Goal: Task Accomplishment & Management: Complete application form

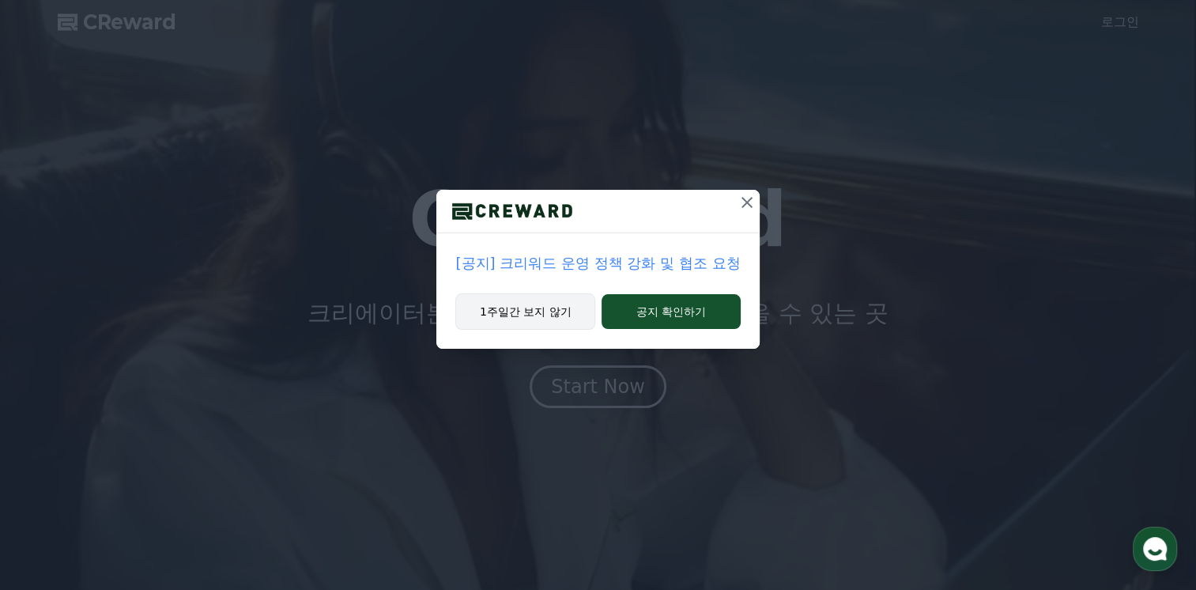
click at [560, 311] on button "1주일간 보지 않기" at bounding box center [525, 311] width 140 height 36
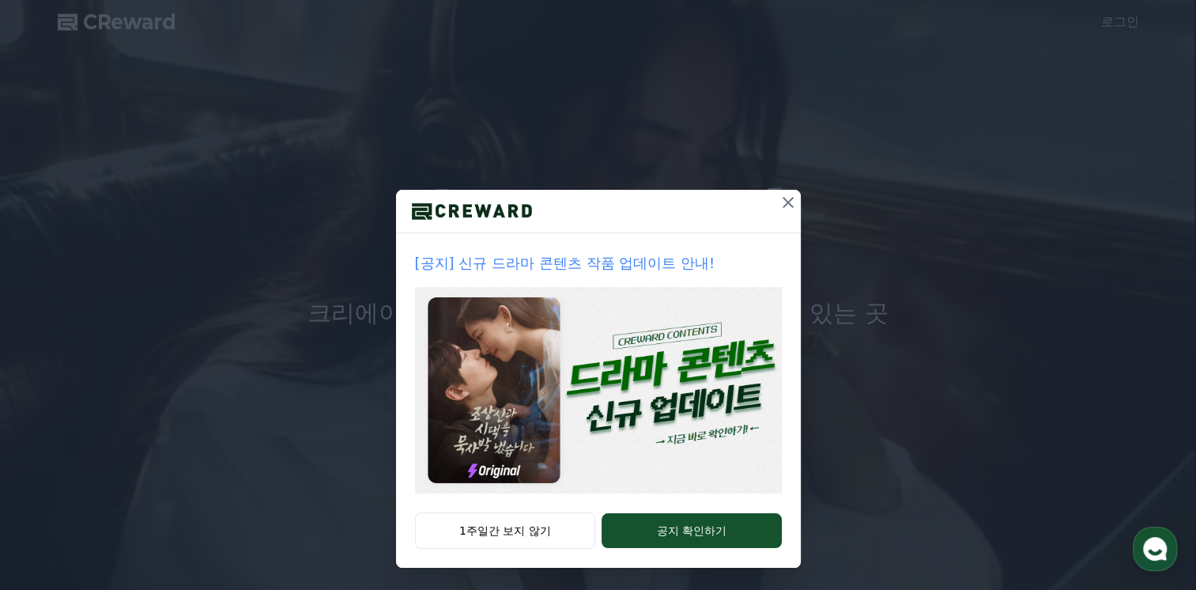
click at [783, 202] on icon at bounding box center [788, 202] width 11 height 11
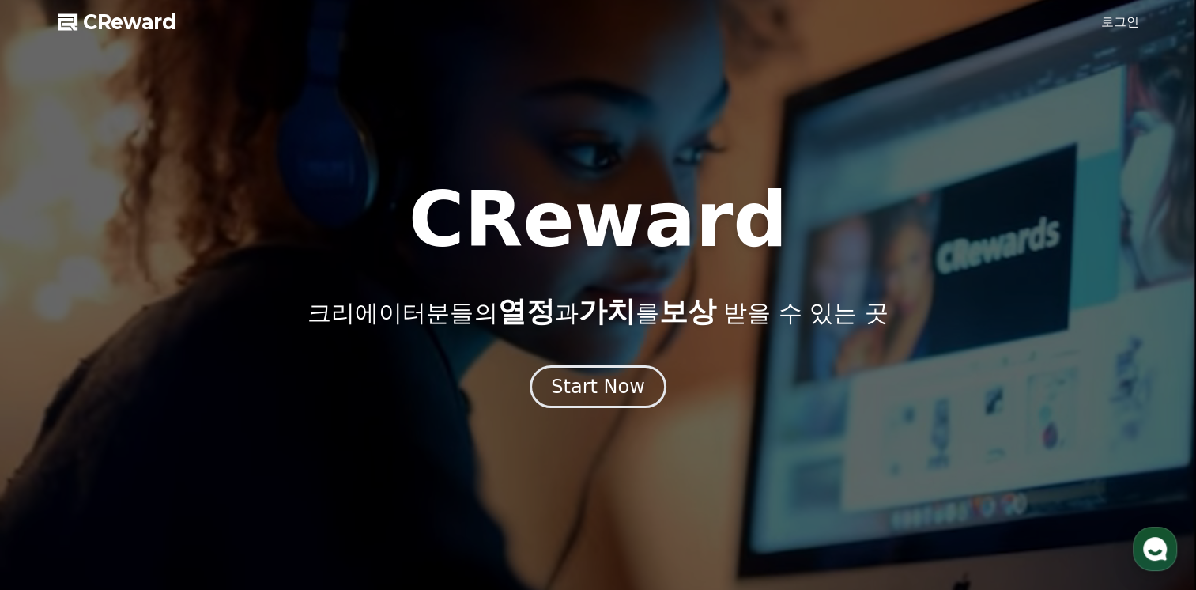
click at [1105, 20] on link "로그인" at bounding box center [1120, 22] width 38 height 19
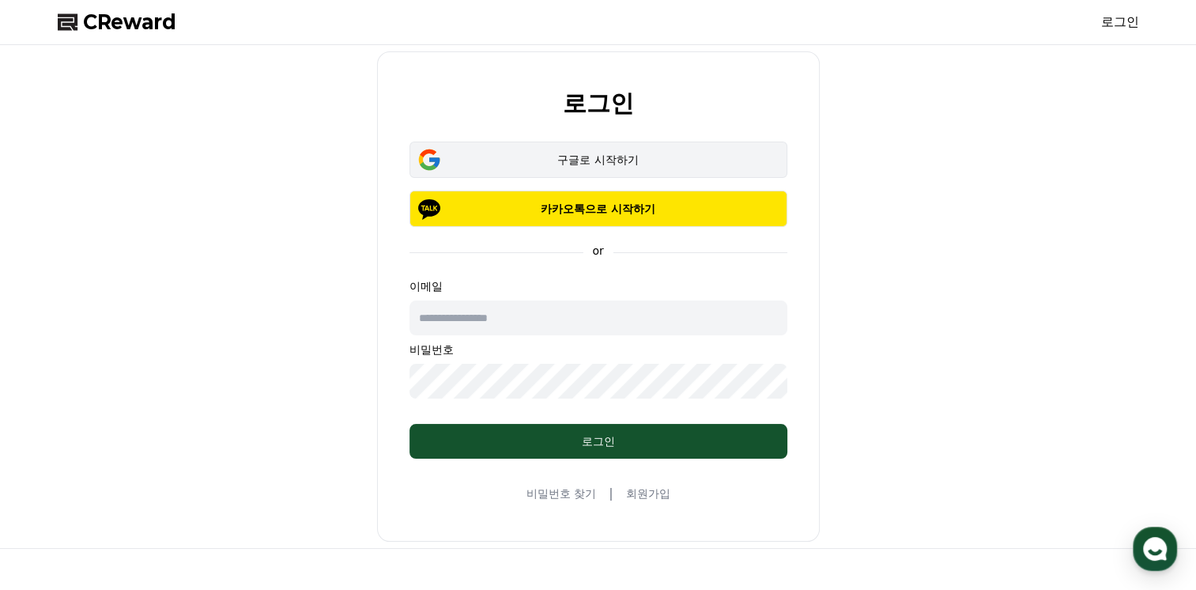
click at [697, 168] on button "구글로 시작하기" at bounding box center [599, 160] width 378 height 36
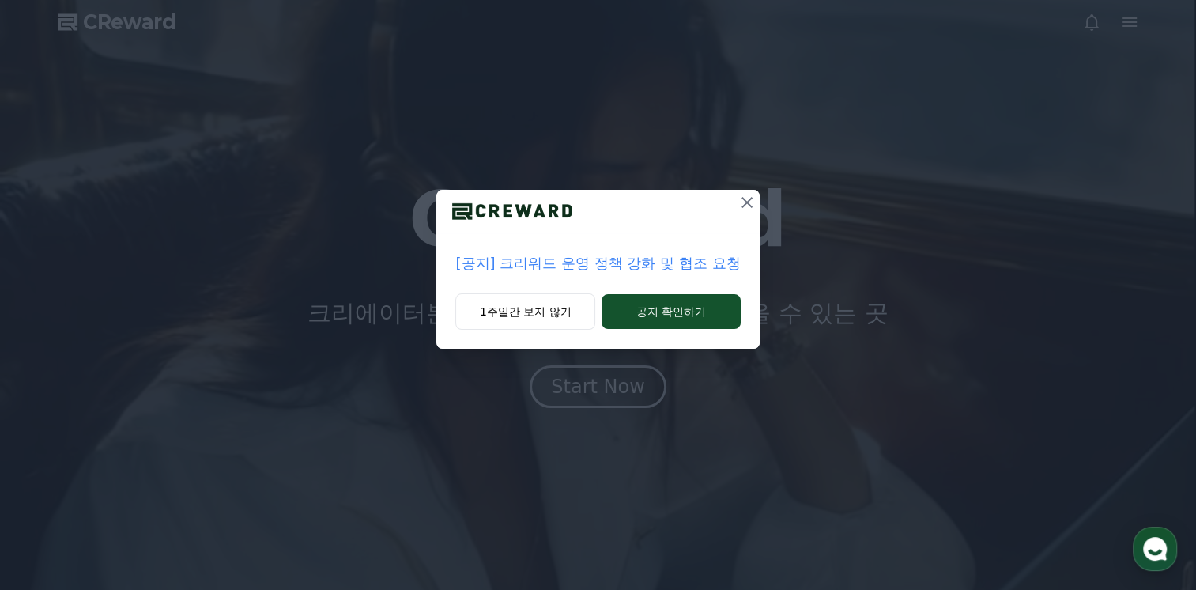
click at [583, 312] on button "1주일간 보지 않기" at bounding box center [525, 311] width 140 height 36
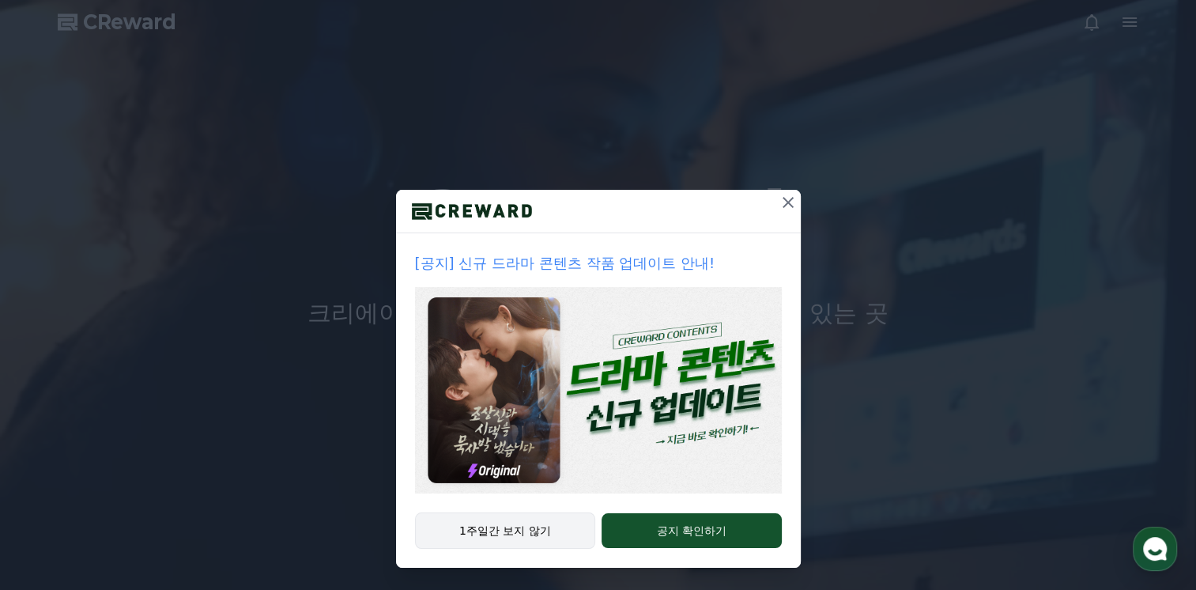
click at [484, 542] on button "1주일간 보지 않기" at bounding box center [505, 530] width 181 height 36
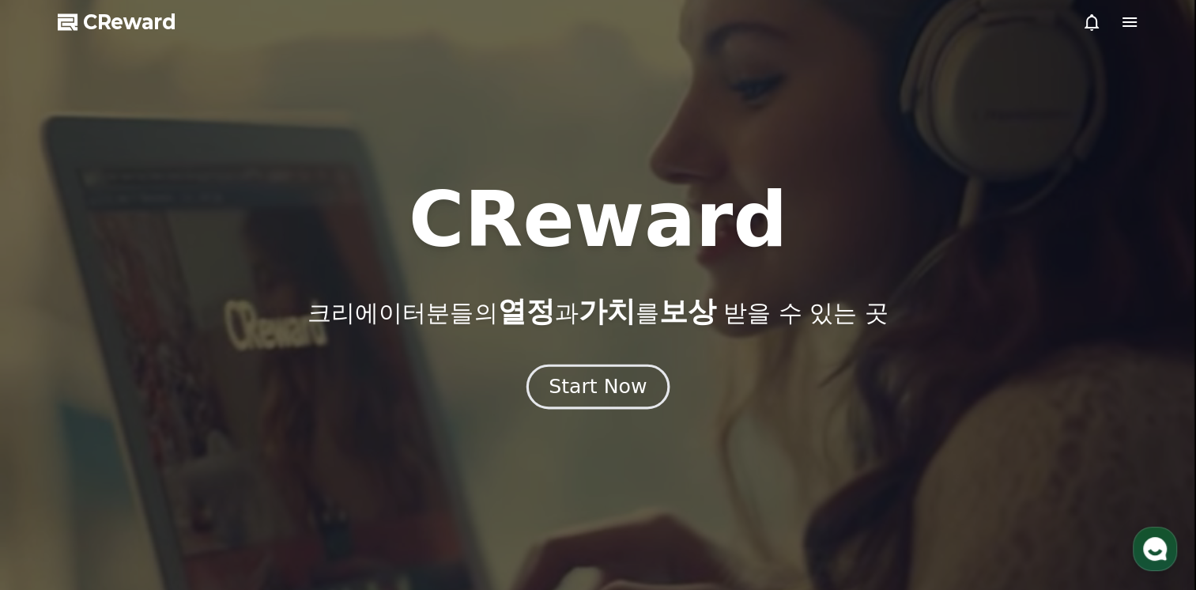
click at [597, 391] on div "Start Now" at bounding box center [598, 386] width 98 height 27
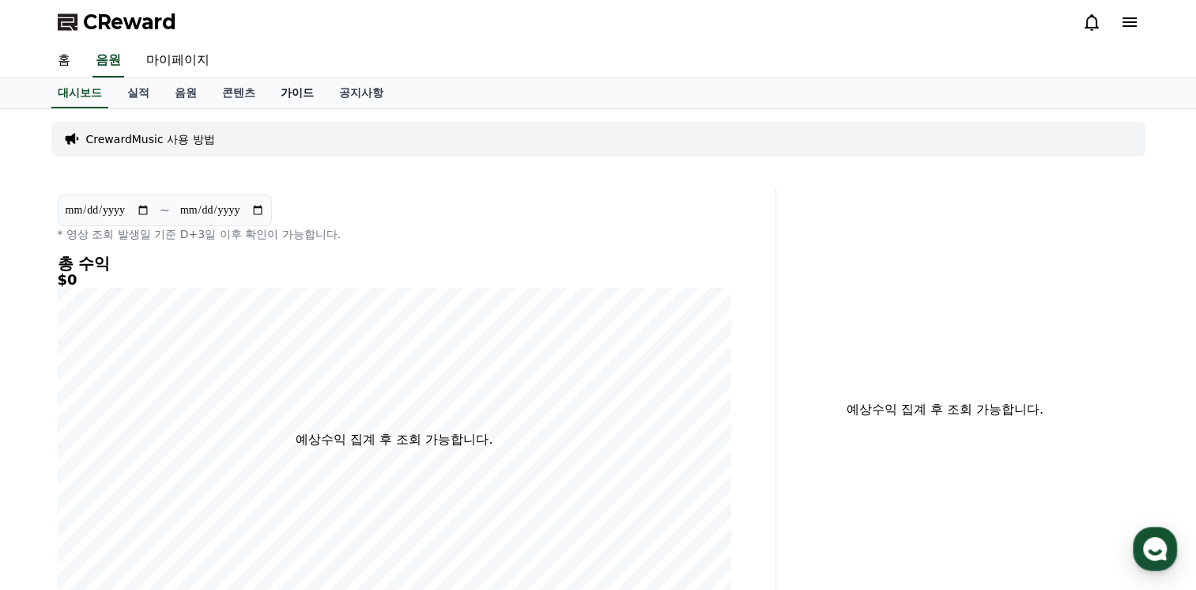
click at [288, 92] on link "가이드" at bounding box center [297, 93] width 59 height 30
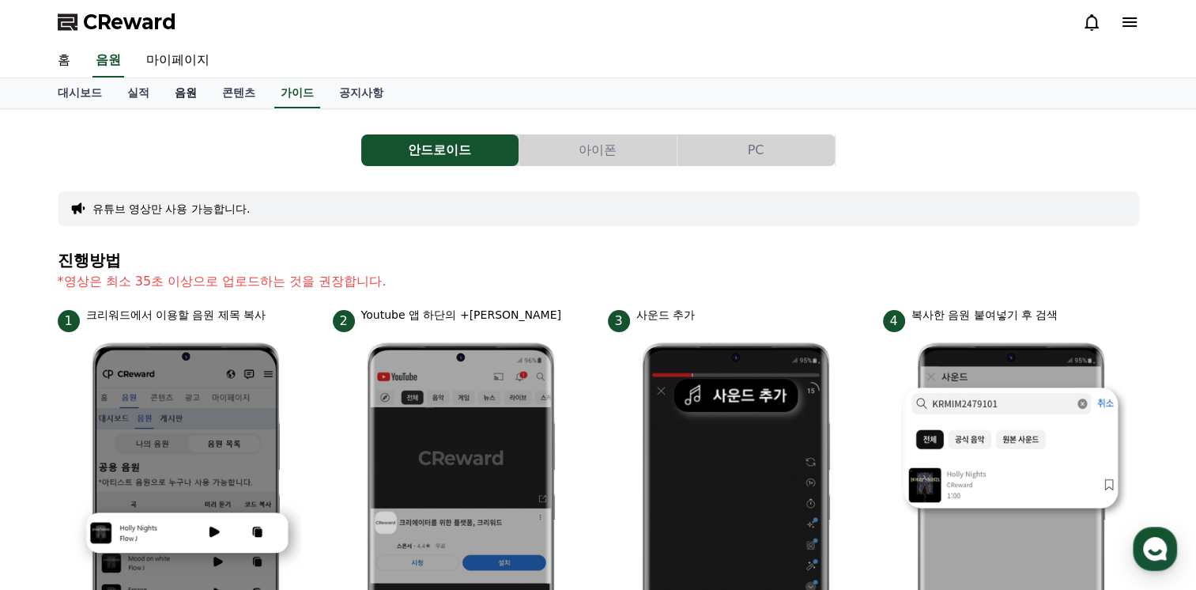
click at [191, 91] on link "음원" at bounding box center [185, 93] width 47 height 30
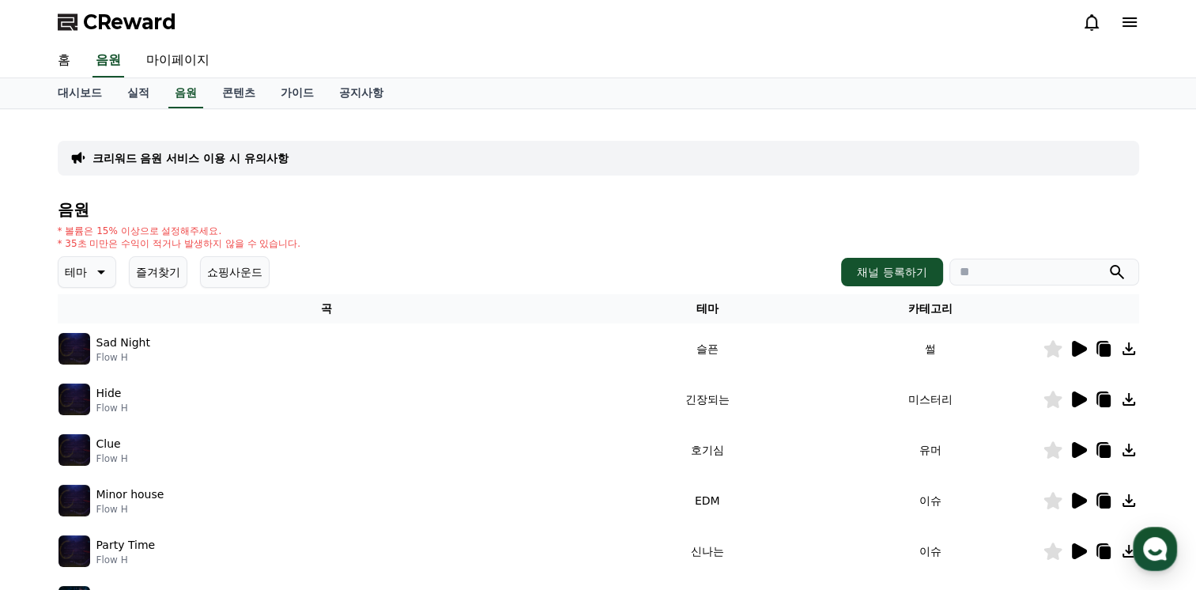
click at [1075, 352] on icon at bounding box center [1079, 349] width 15 height 16
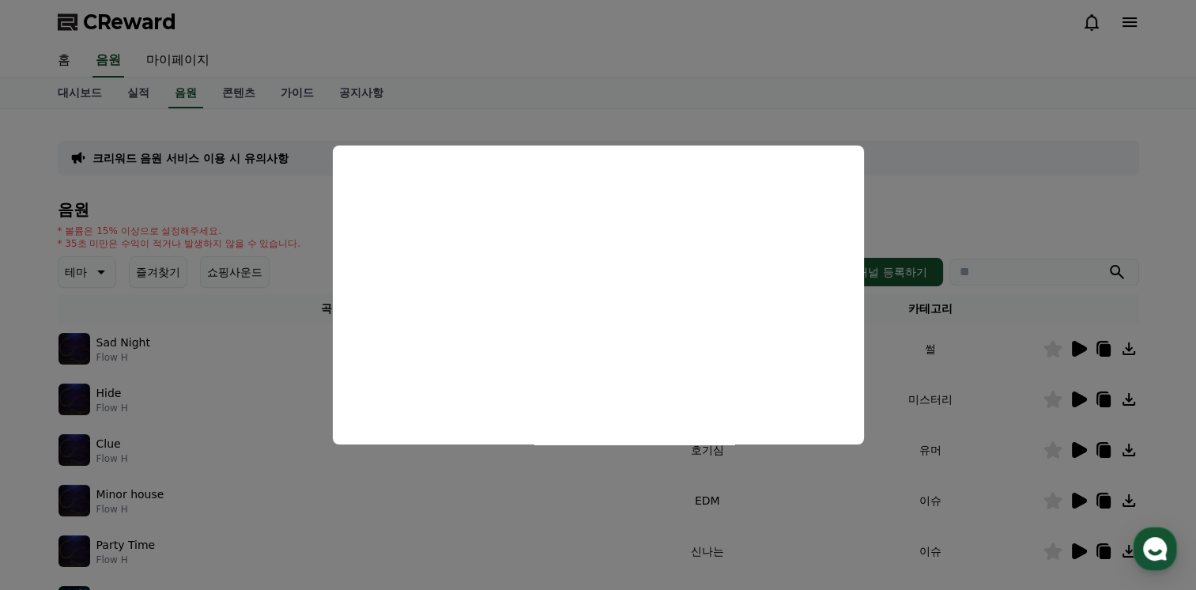
click at [1083, 397] on button "close modal" at bounding box center [598, 295] width 1196 height 590
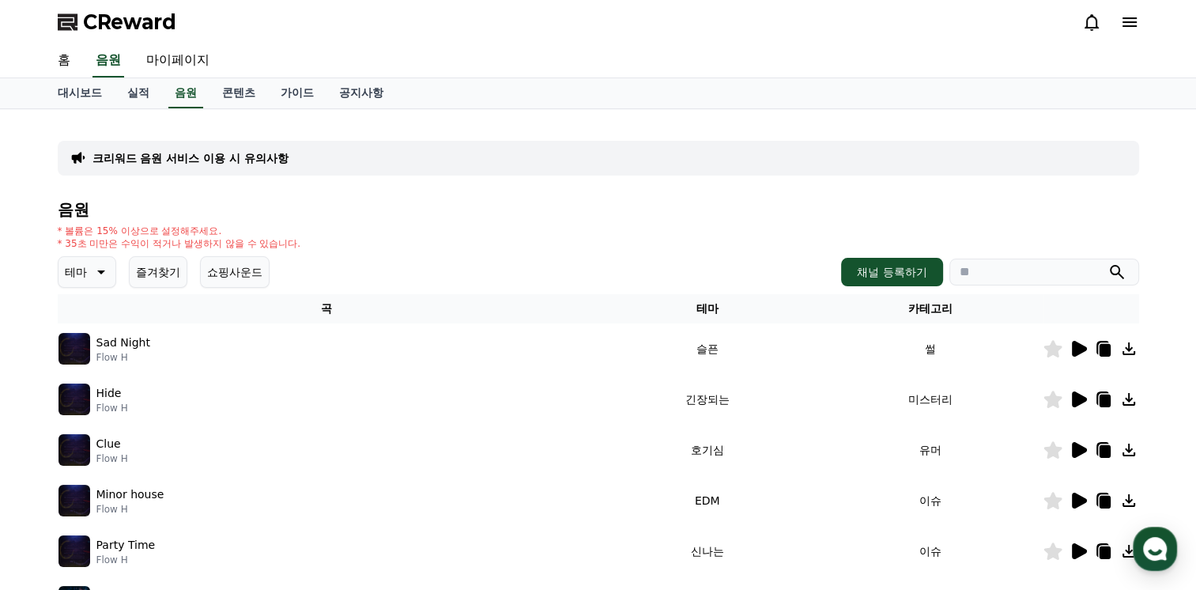
click at [1083, 397] on icon at bounding box center [1079, 399] width 15 height 16
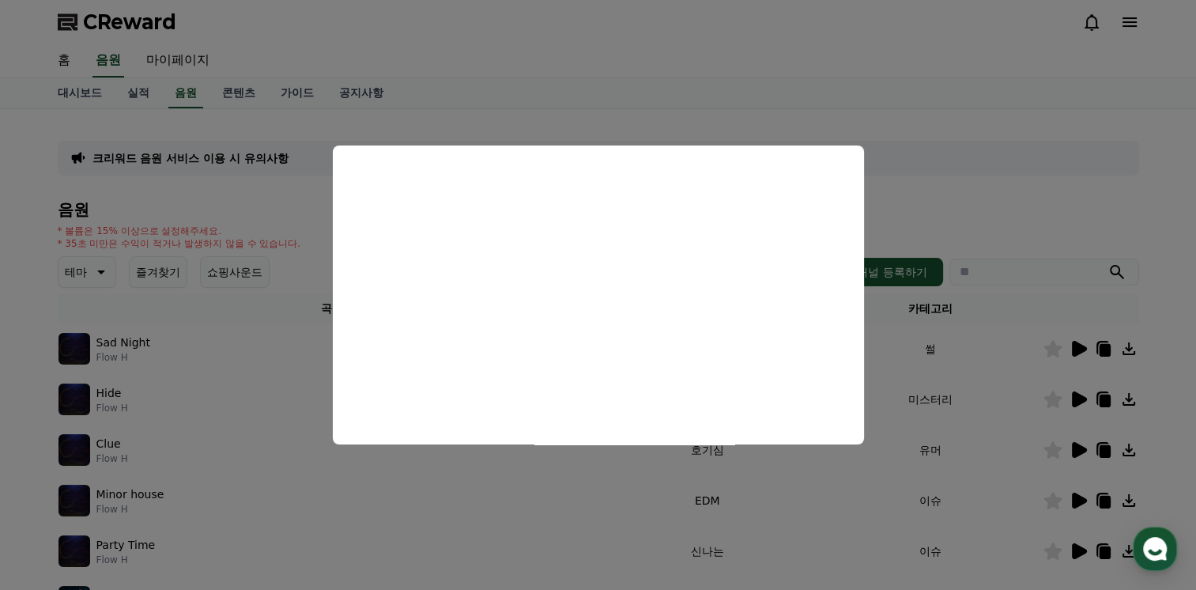
click at [688, 518] on button "close modal" at bounding box center [598, 295] width 1196 height 590
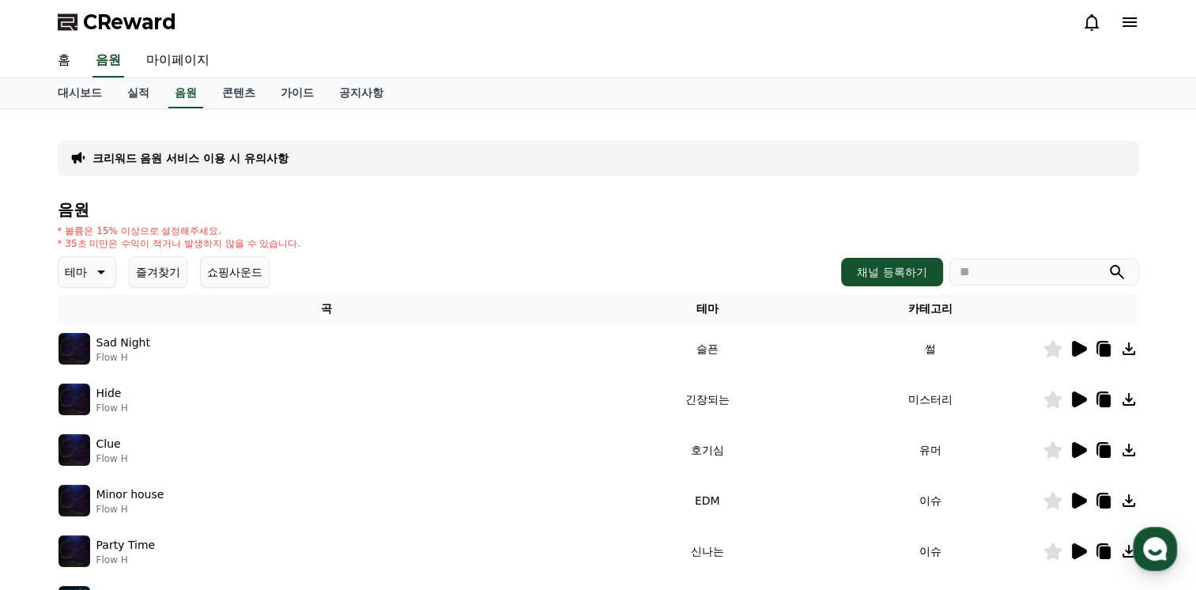
click at [85, 277] on p "테마" at bounding box center [76, 272] width 22 height 22
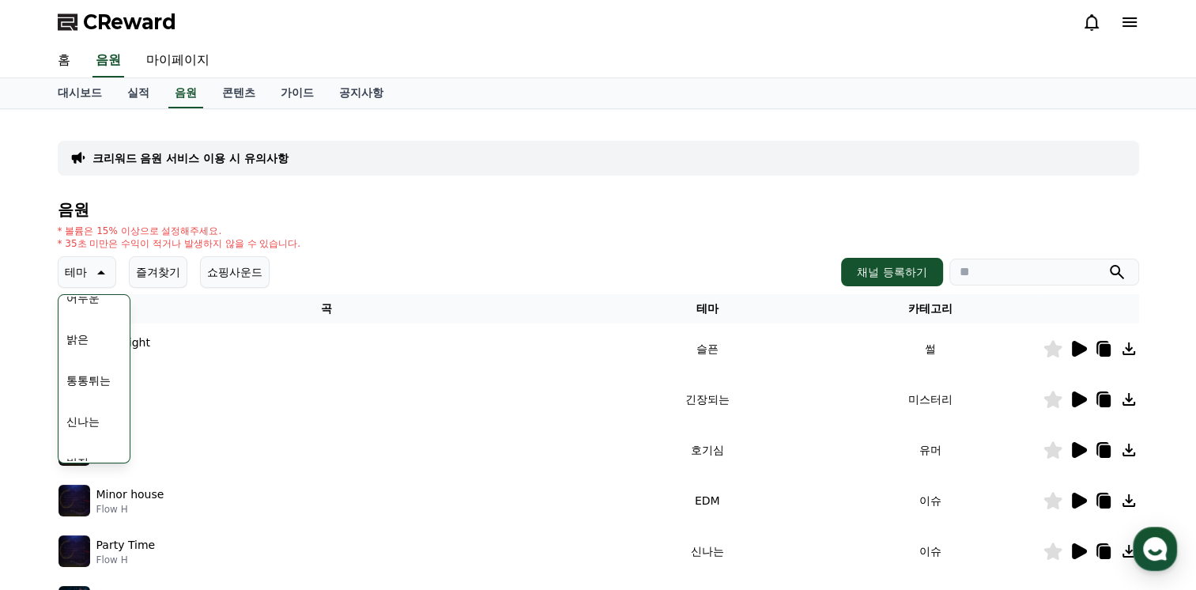
scroll to position [139, 0]
click at [77, 345] on button "밝은" at bounding box center [77, 339] width 35 height 35
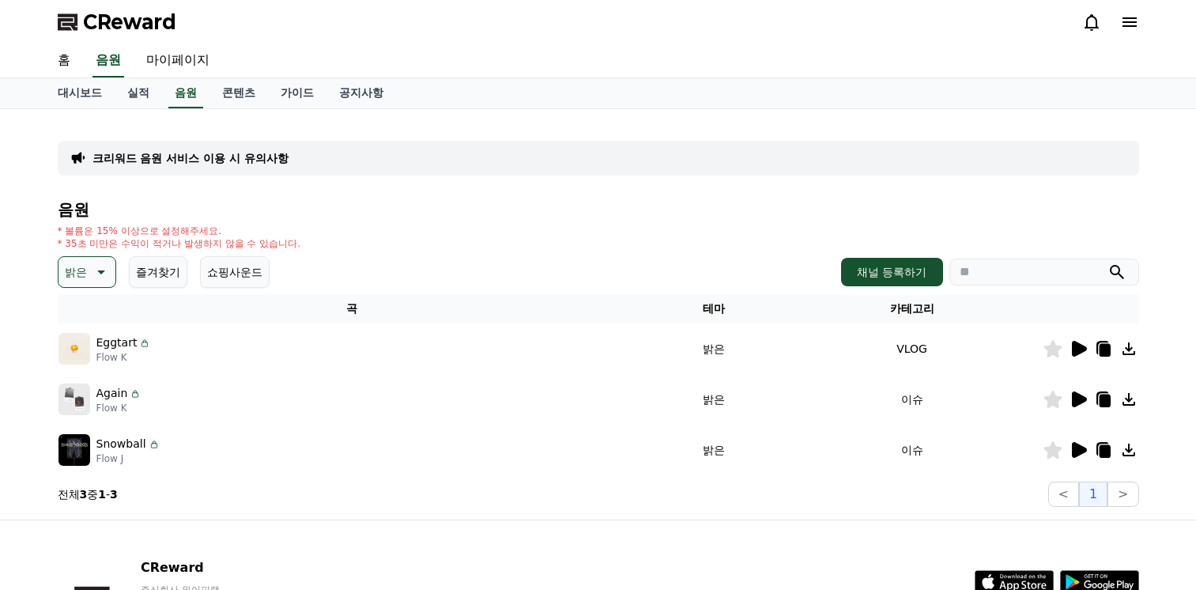
click at [1076, 342] on icon at bounding box center [1079, 349] width 15 height 16
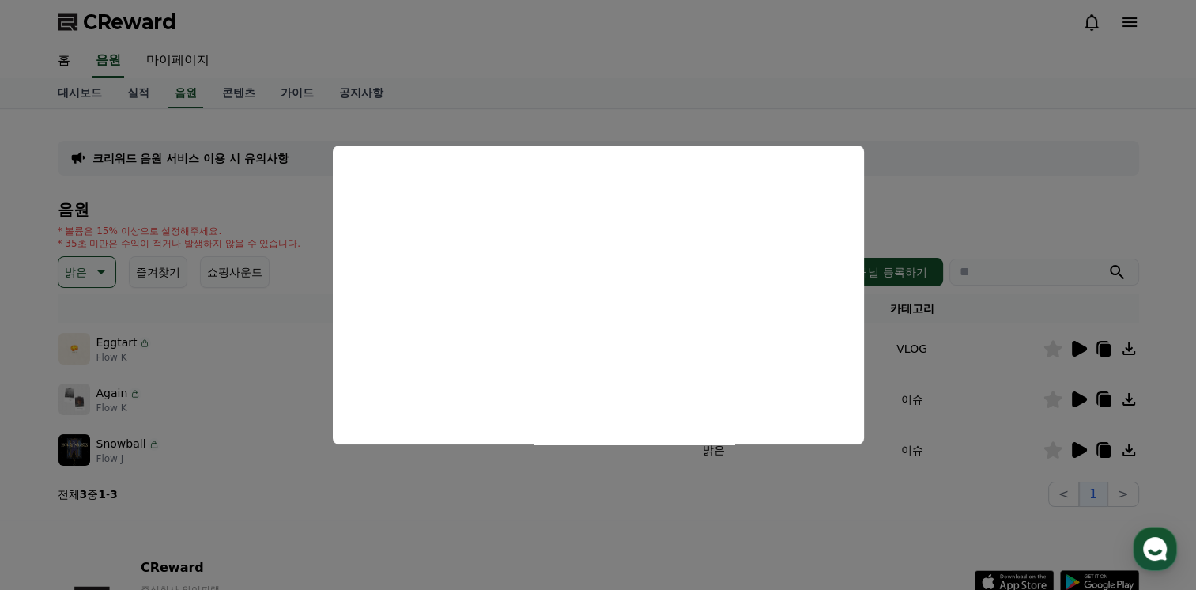
click at [711, 93] on button "close modal" at bounding box center [598, 295] width 1196 height 590
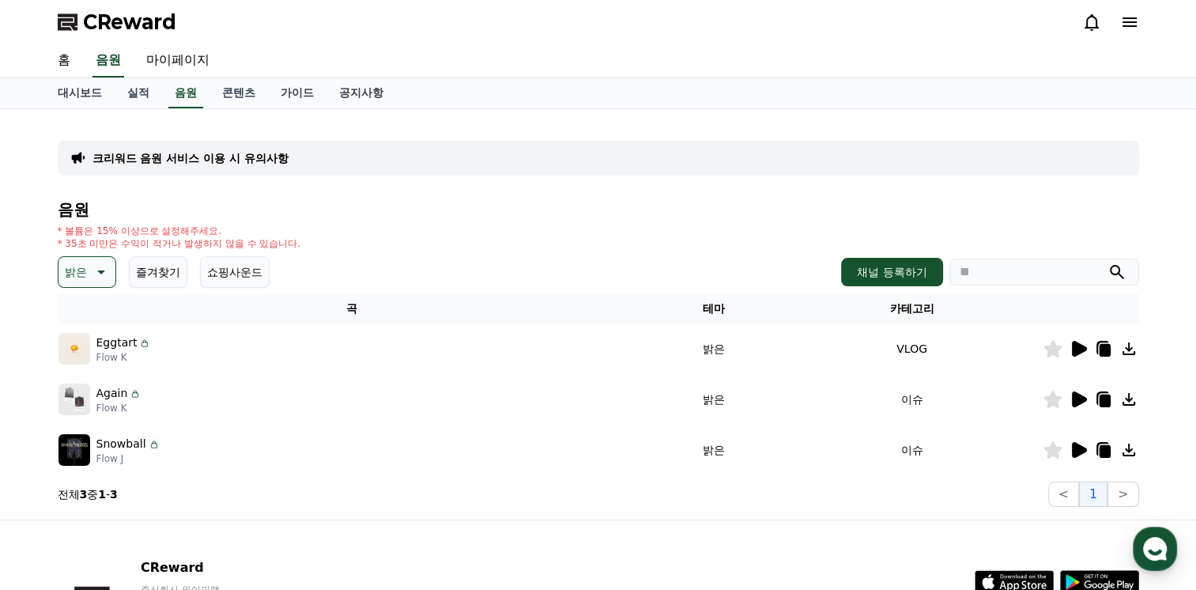
click at [1078, 390] on icon at bounding box center [1078, 399] width 19 height 19
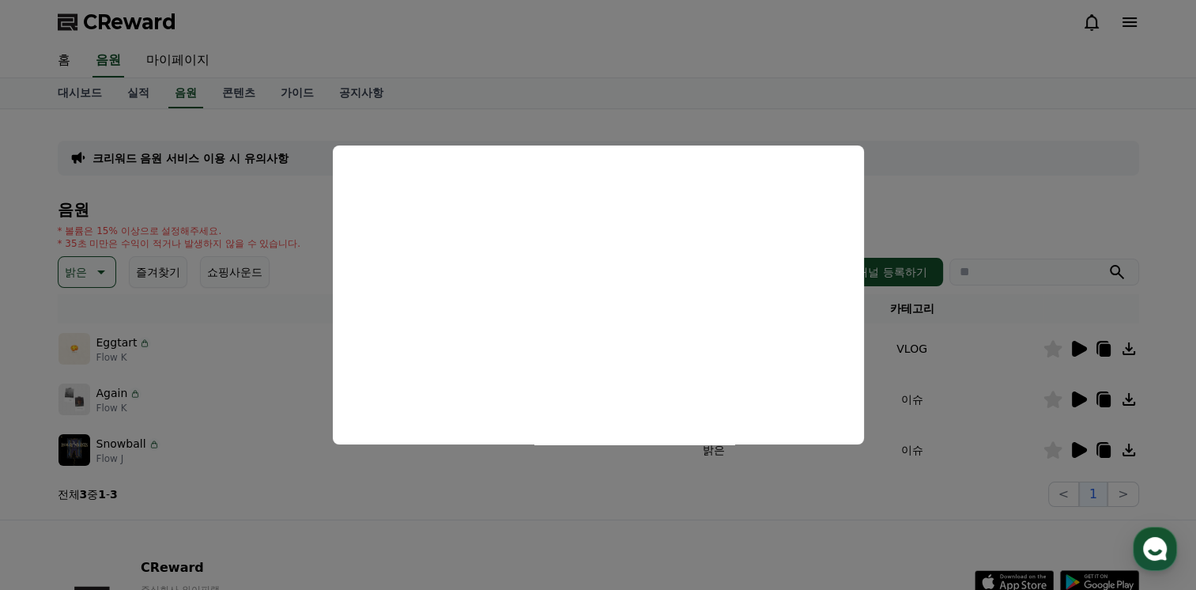
click at [962, 228] on button "close modal" at bounding box center [598, 295] width 1196 height 590
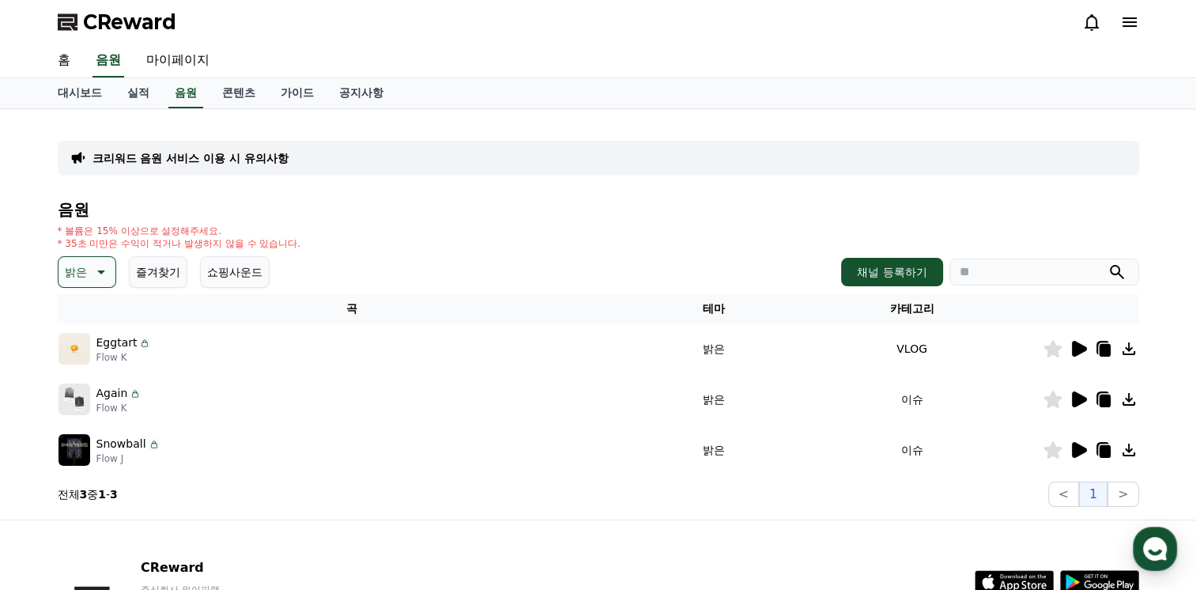
click at [980, 271] on input "search" at bounding box center [1044, 272] width 190 height 27
click at [95, 271] on icon at bounding box center [99, 271] width 19 height 19
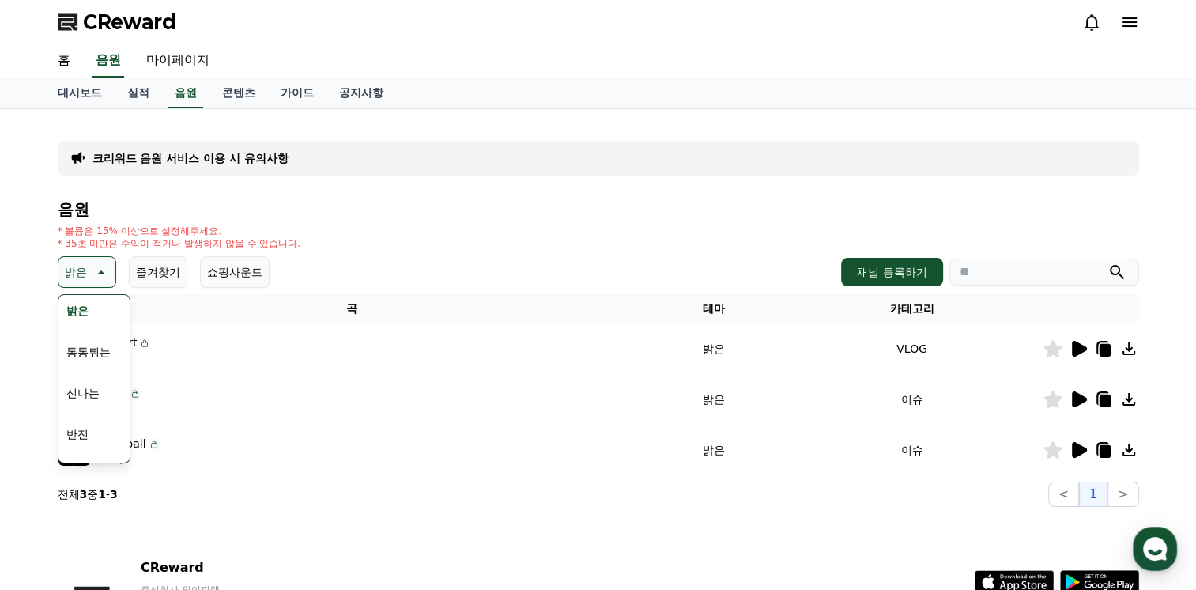
scroll to position [168, 0]
click at [91, 391] on button "신나는" at bounding box center [83, 393] width 46 height 35
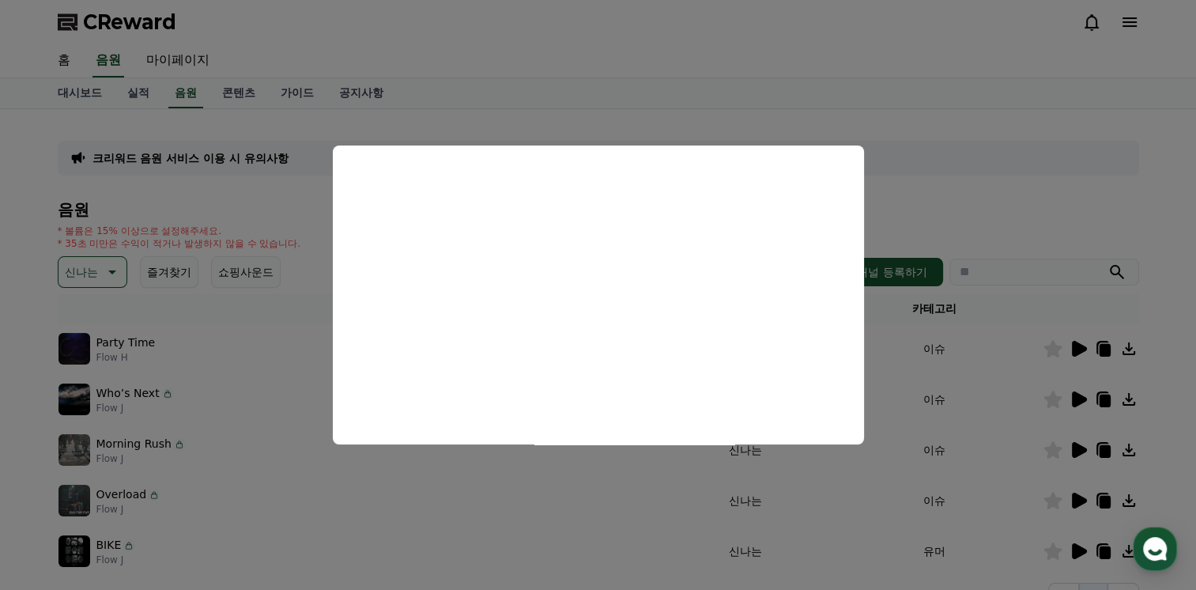
click at [904, 351] on button "close modal" at bounding box center [598, 295] width 1196 height 590
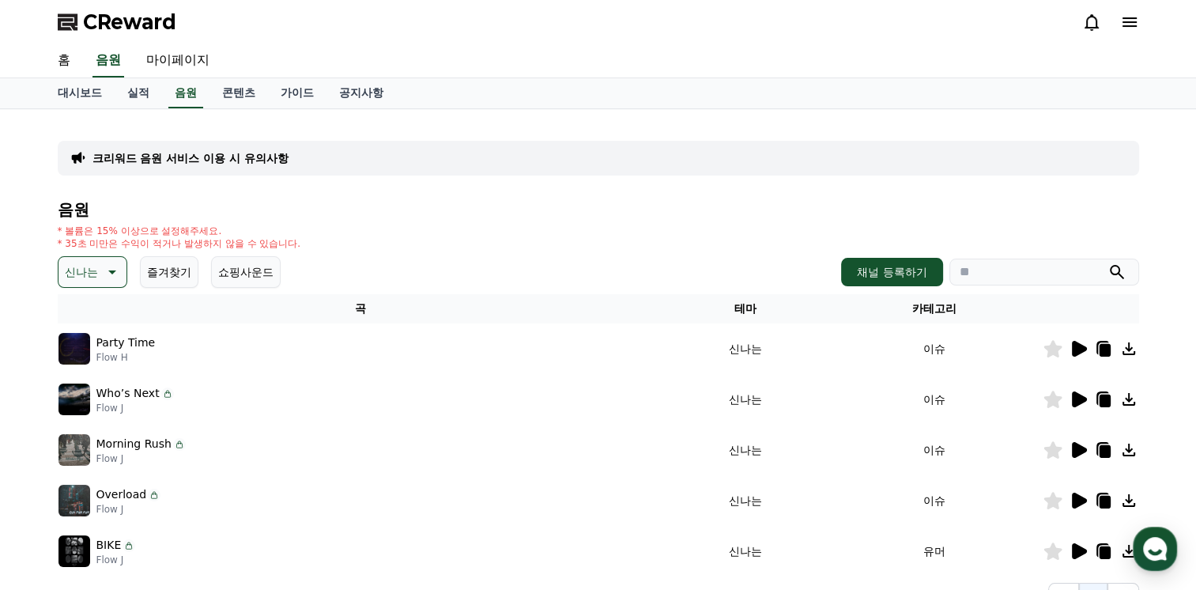
click at [1080, 398] on icon at bounding box center [1079, 399] width 15 height 16
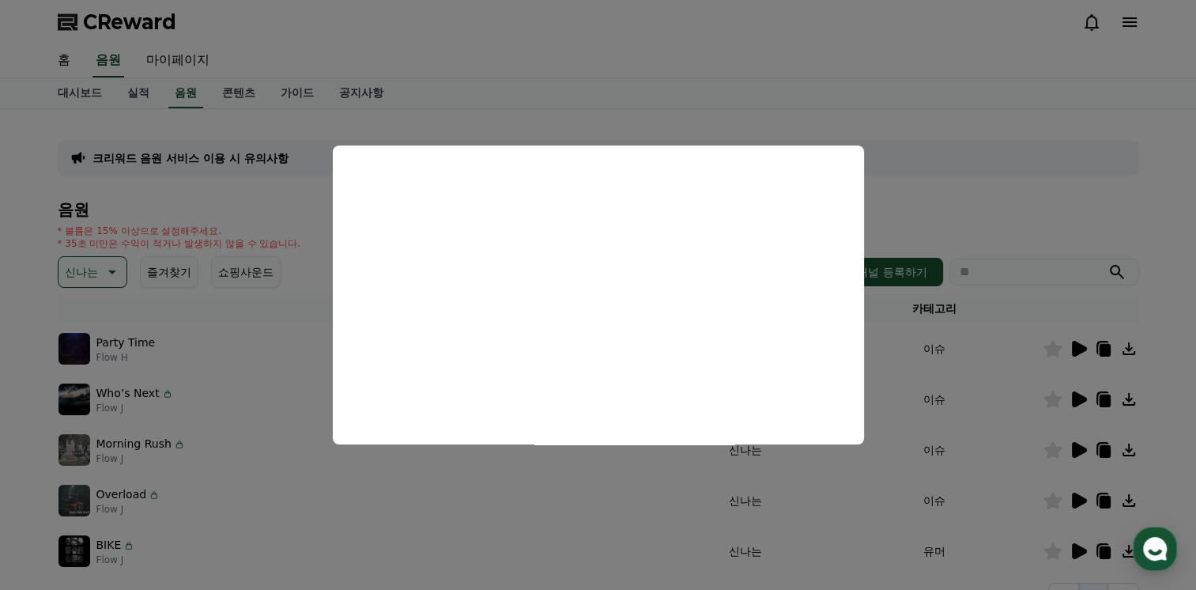
click at [954, 215] on button "close modal" at bounding box center [598, 295] width 1196 height 590
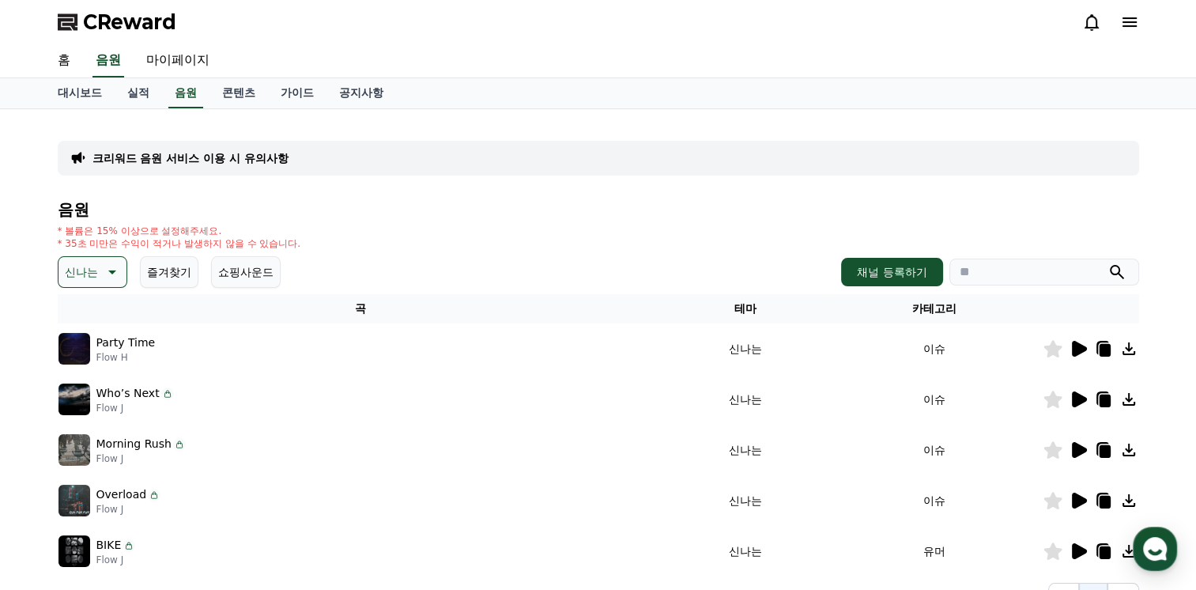
click at [1103, 349] on icon at bounding box center [1104, 350] width 11 height 13
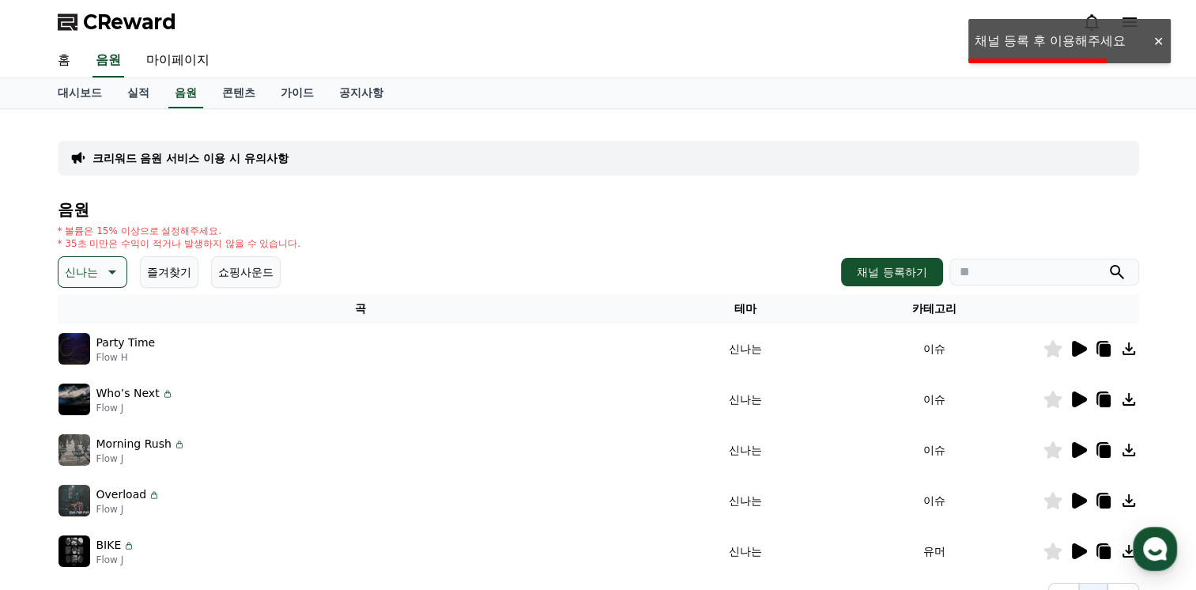
click at [1040, 262] on input "search" at bounding box center [1044, 272] width 190 height 27
paste input "**********"
type input "**********"
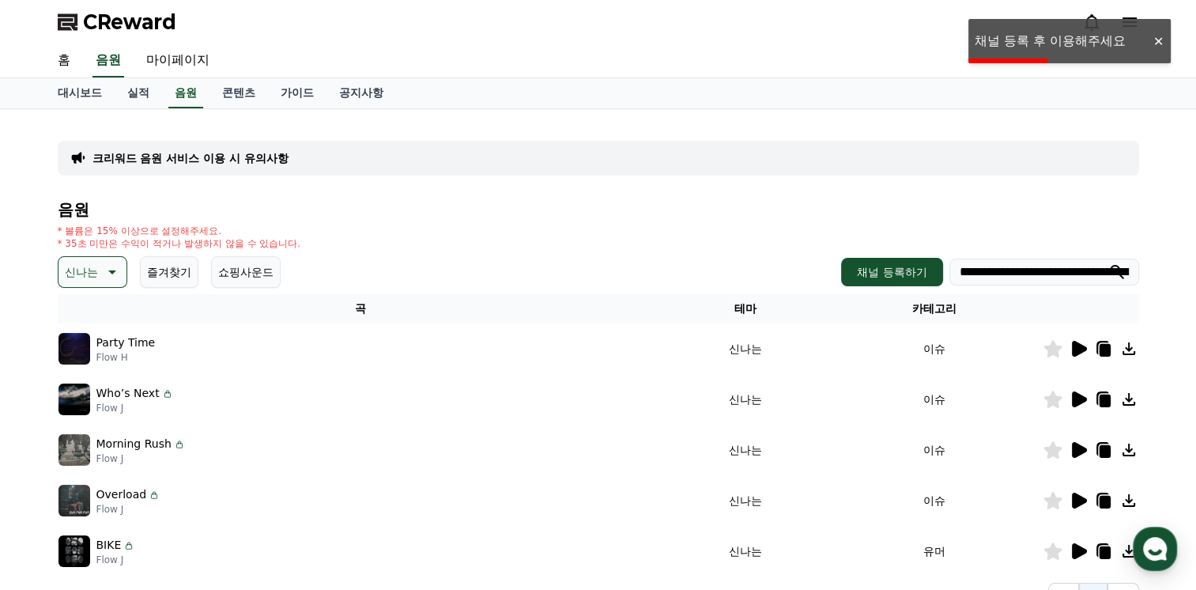
click at [931, 198] on div "**********" at bounding box center [598, 365] width 1081 height 486
click at [1151, 40] on div at bounding box center [1158, 41] width 25 height 15
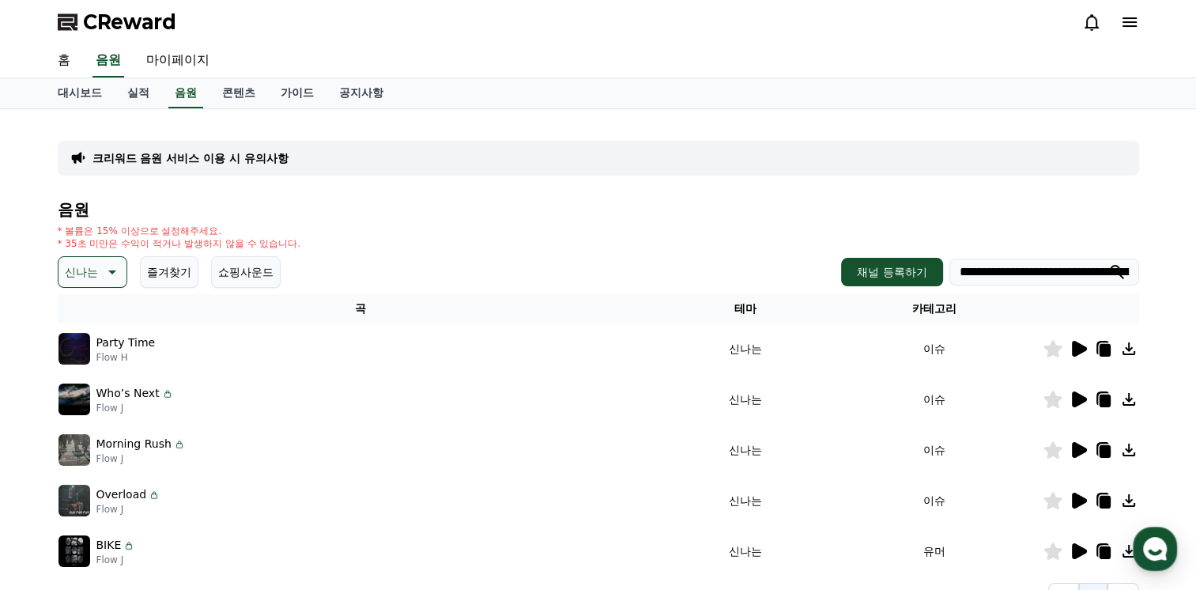
click at [1134, 21] on icon at bounding box center [1129, 22] width 19 height 19
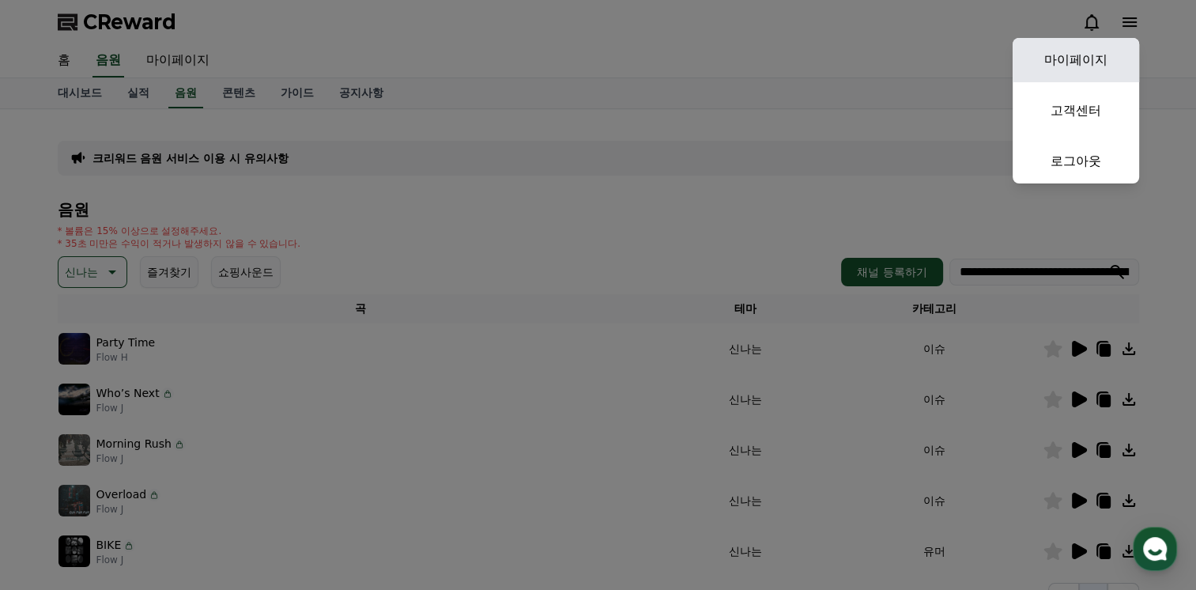
click at [1081, 71] on link "마이페이지" at bounding box center [1076, 60] width 126 height 44
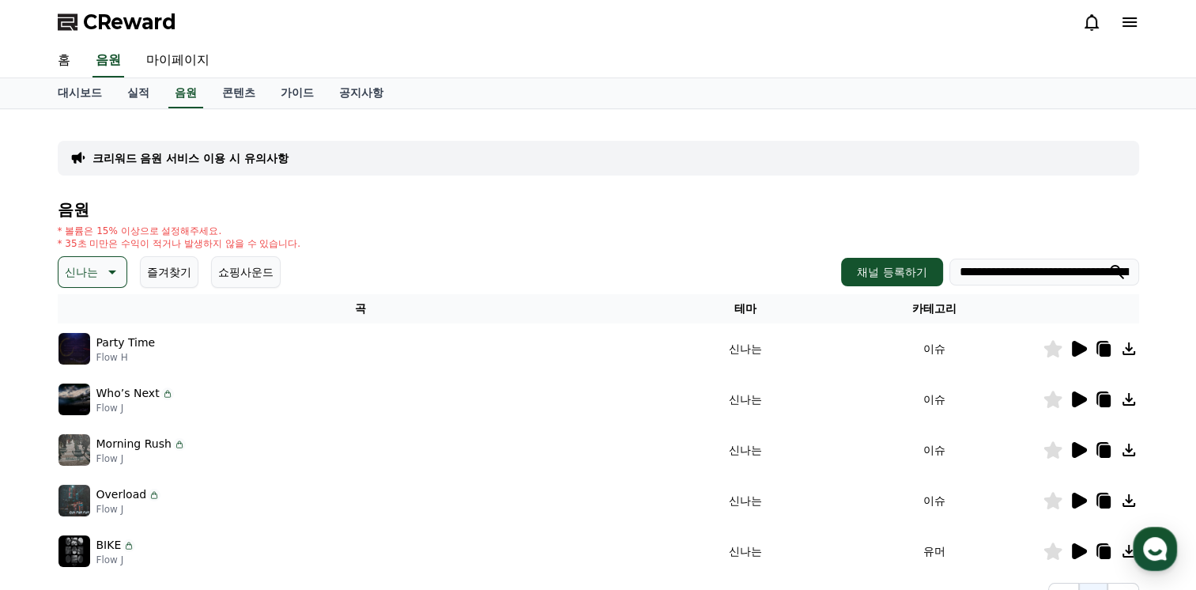
select select "**********"
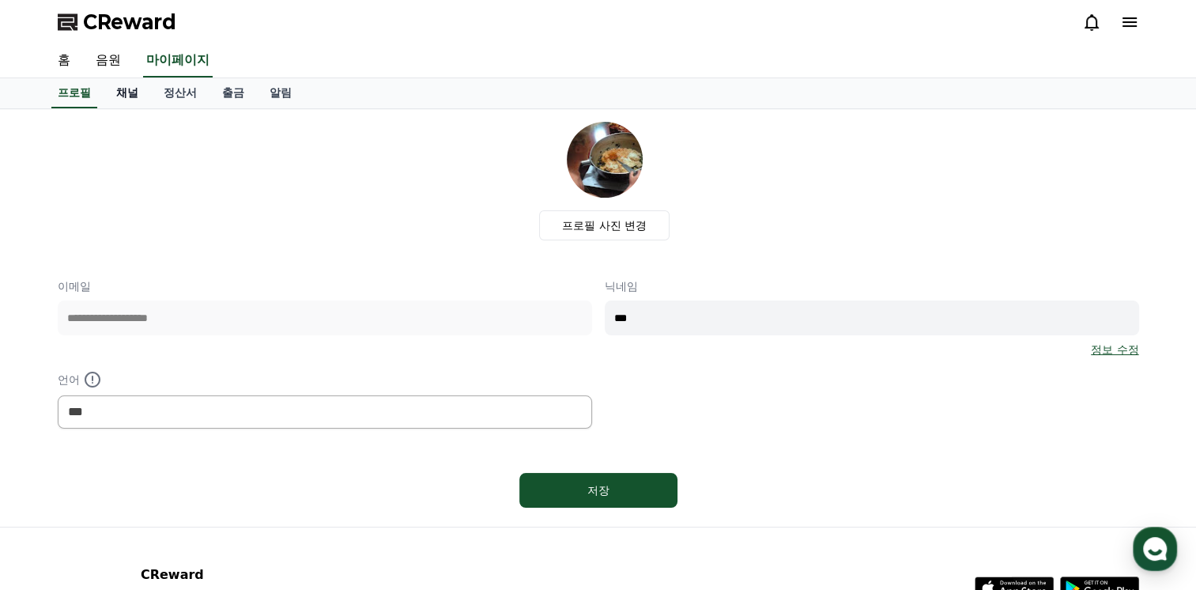
click at [126, 96] on link "채널" at bounding box center [127, 93] width 47 height 30
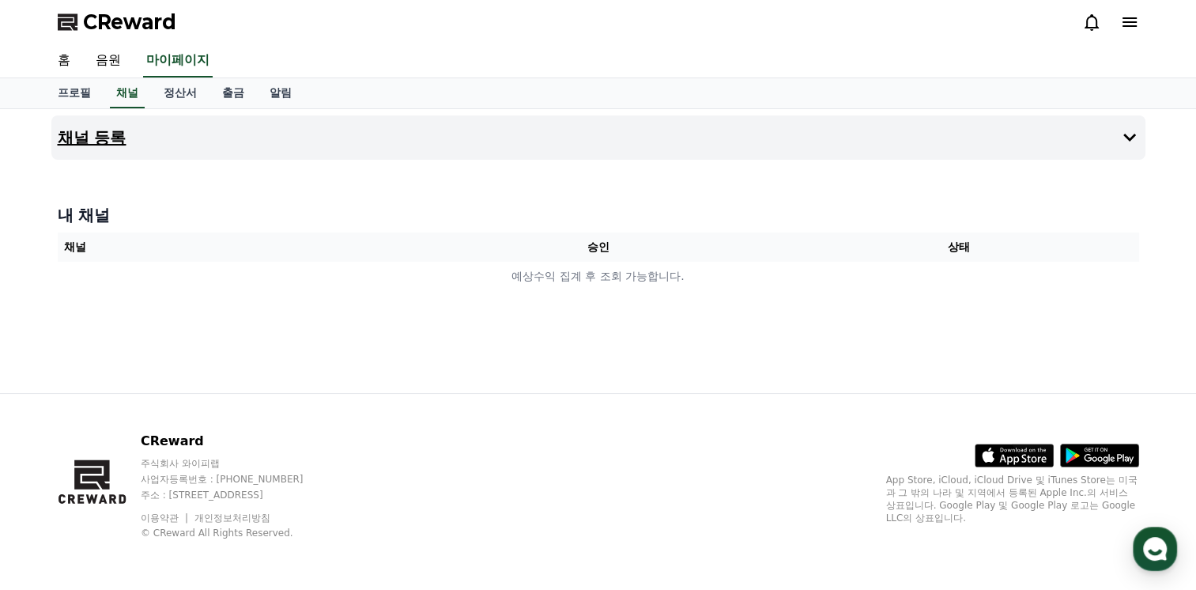
click at [120, 138] on h4 "채널 등록" at bounding box center [92, 137] width 69 height 17
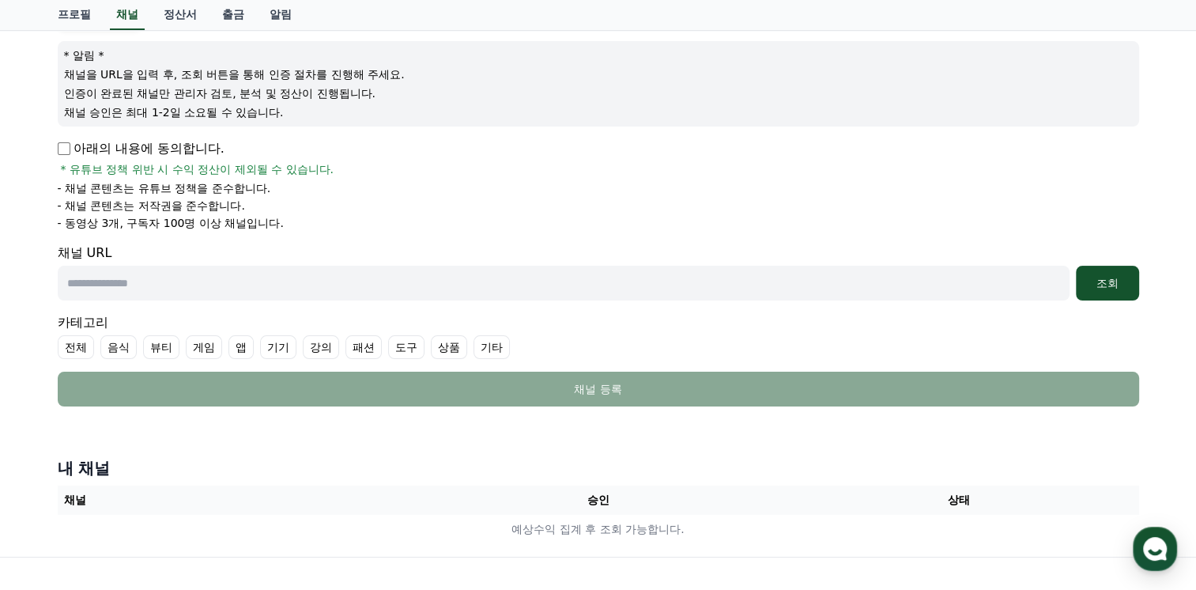
scroll to position [187, 0]
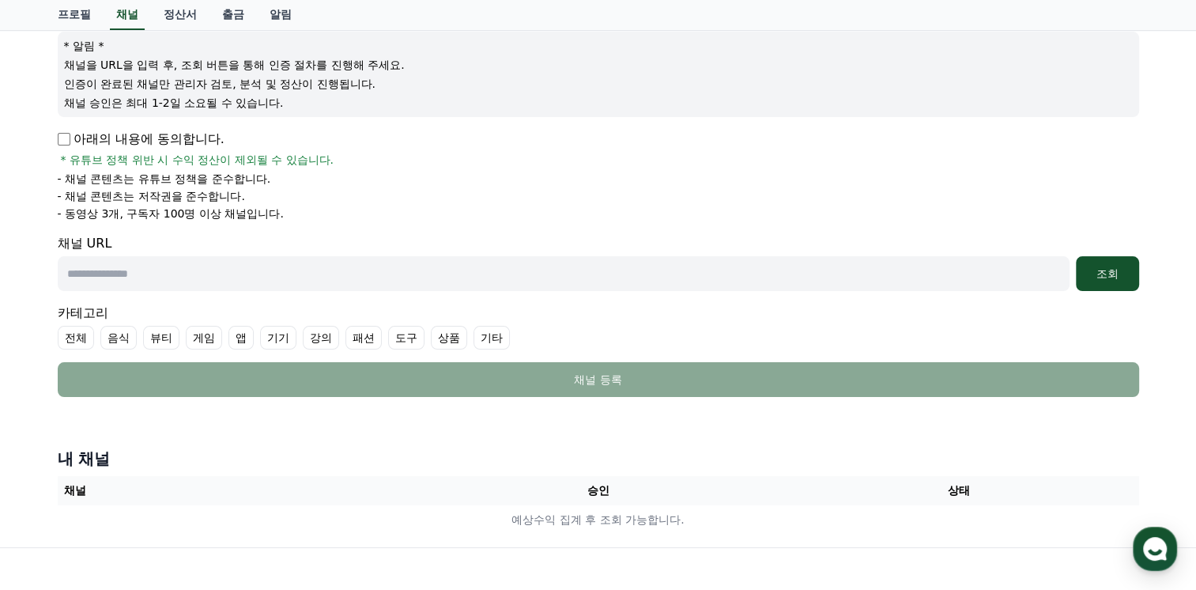
click at [391, 266] on input "text" at bounding box center [564, 273] width 1012 height 35
paste input "**********"
type input "**********"
click at [1109, 262] on button "조회" at bounding box center [1107, 273] width 63 height 35
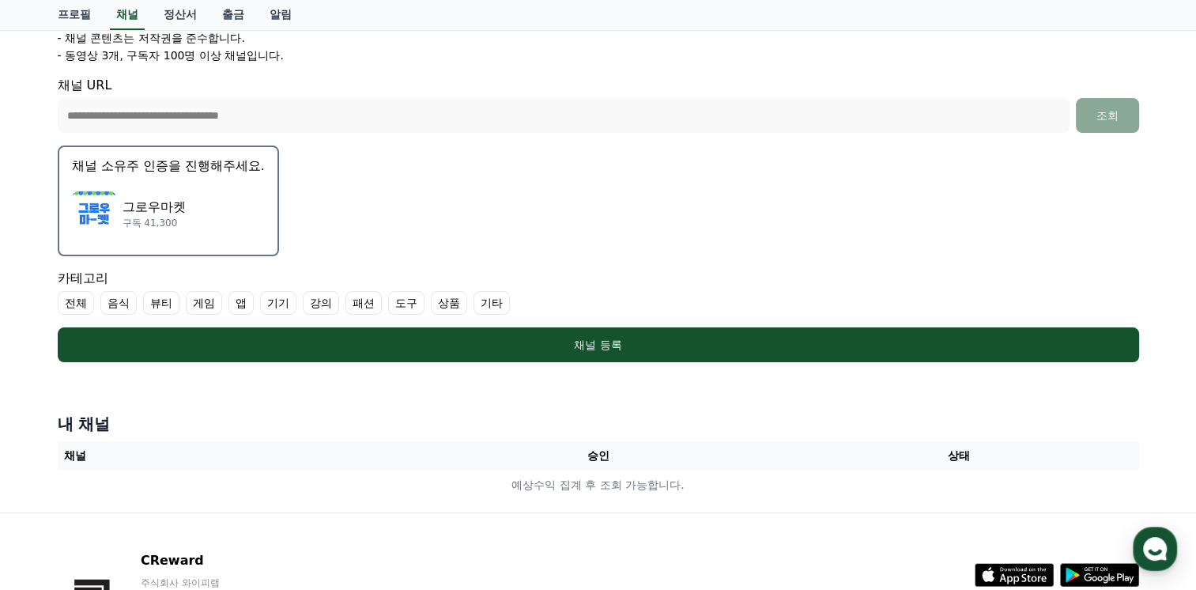
scroll to position [348, 0]
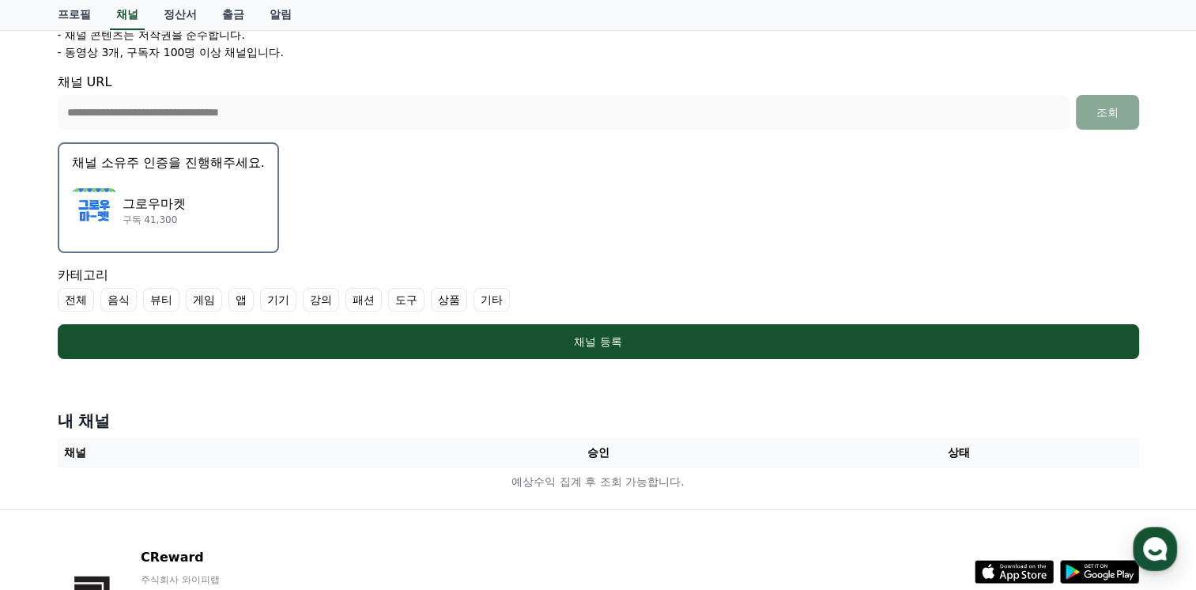
click at [195, 198] on div "그로우마켓 구독 41,300" at bounding box center [168, 210] width 193 height 63
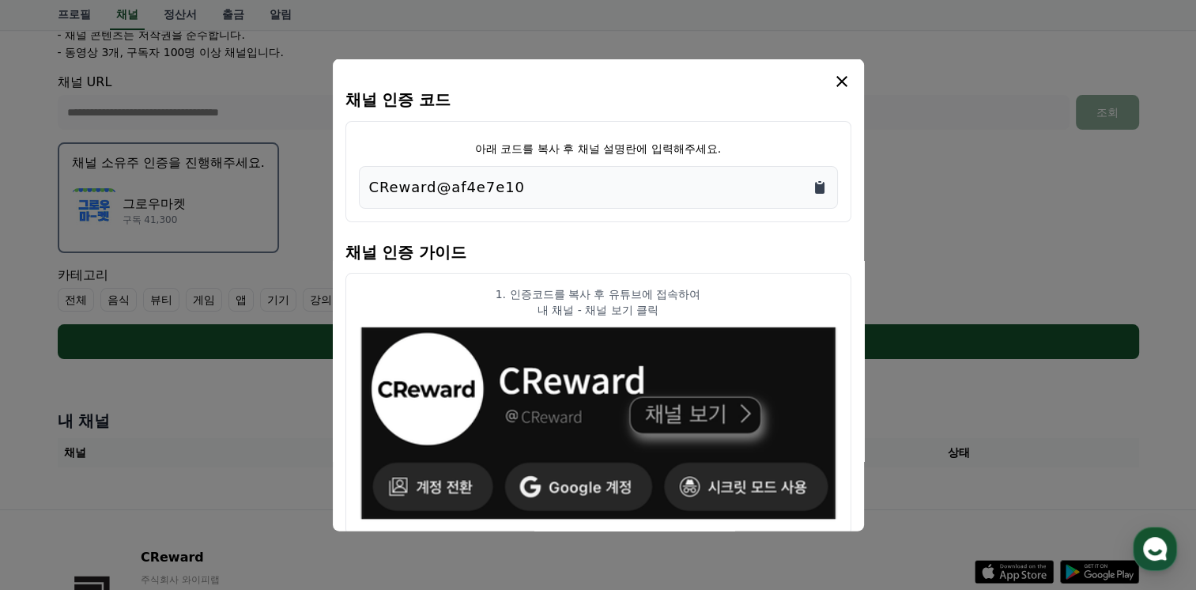
click at [817, 185] on icon "Copy to clipboard" at bounding box center [819, 188] width 9 height 12
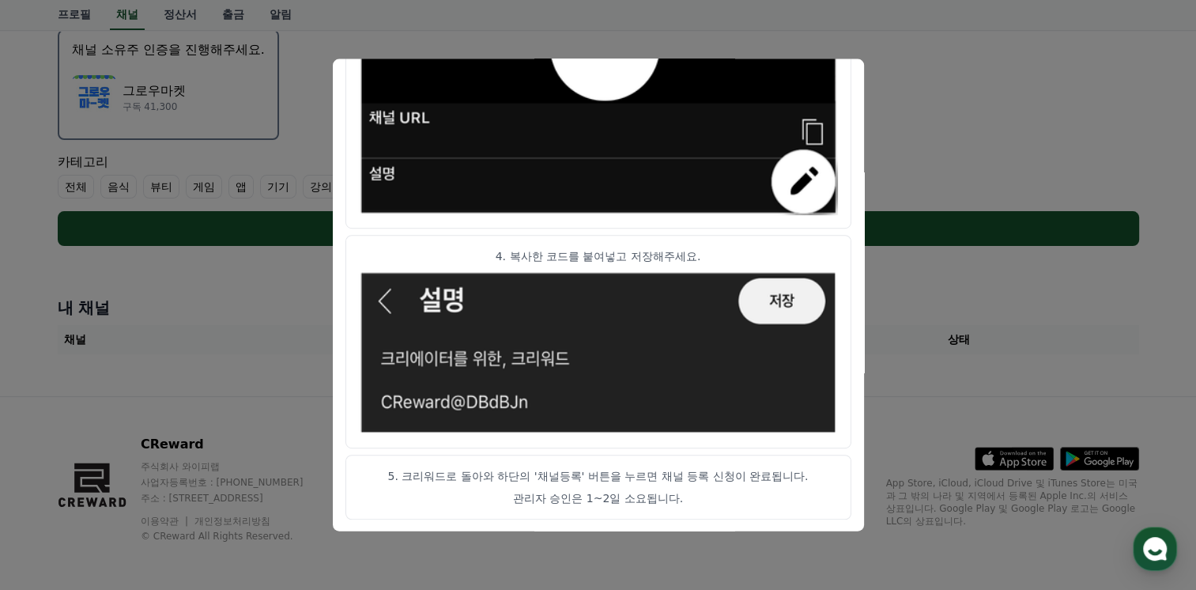
scroll to position [462, 0]
click at [944, 182] on button "close modal" at bounding box center [598, 295] width 1196 height 590
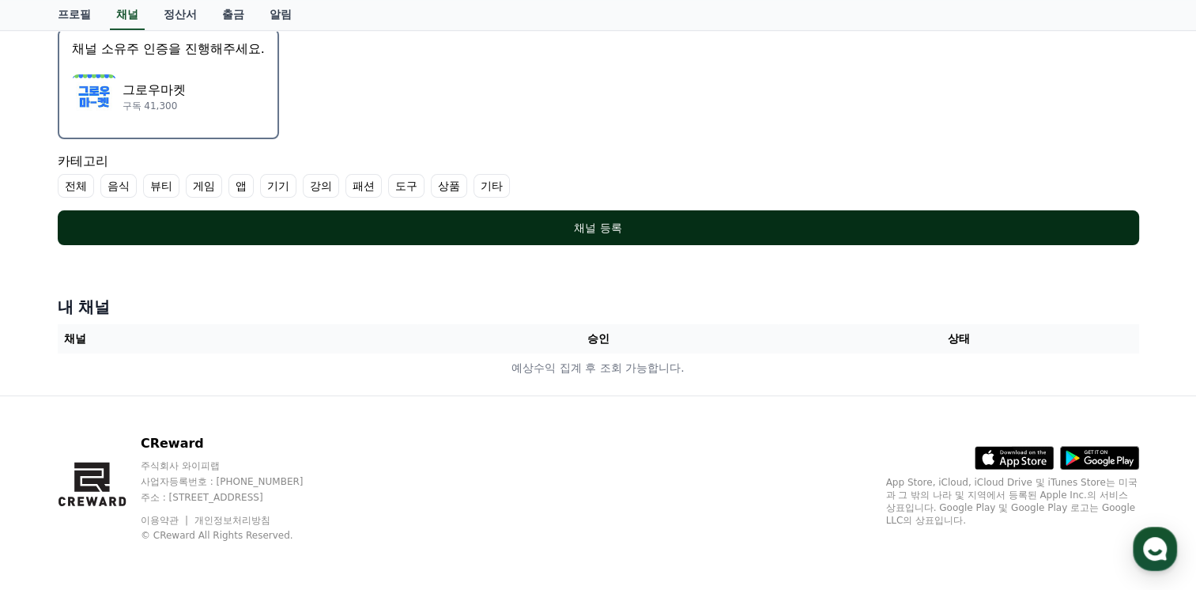
click at [563, 229] on div "채널 등록" at bounding box center [598, 228] width 1018 height 16
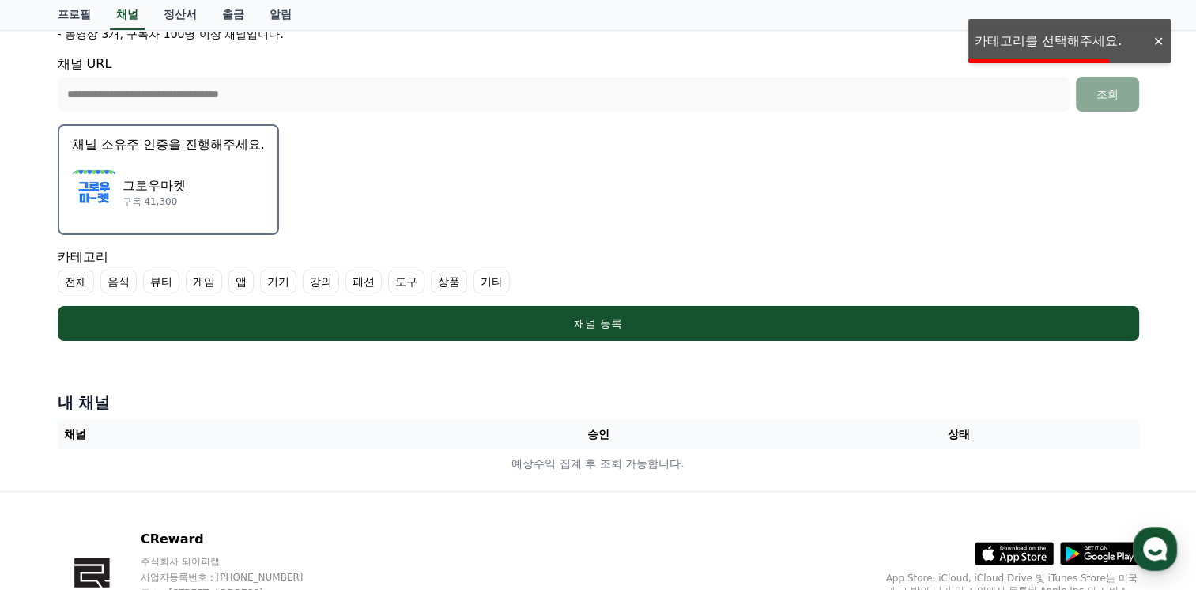
scroll to position [365, 0]
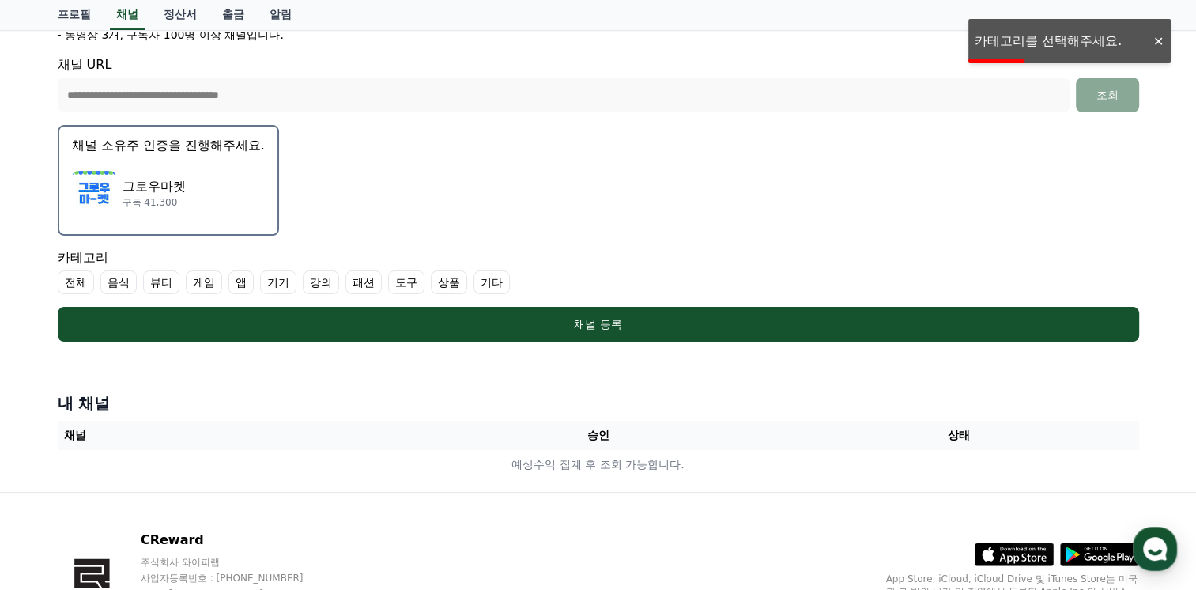
click at [500, 277] on label "기타" at bounding box center [492, 282] width 36 height 24
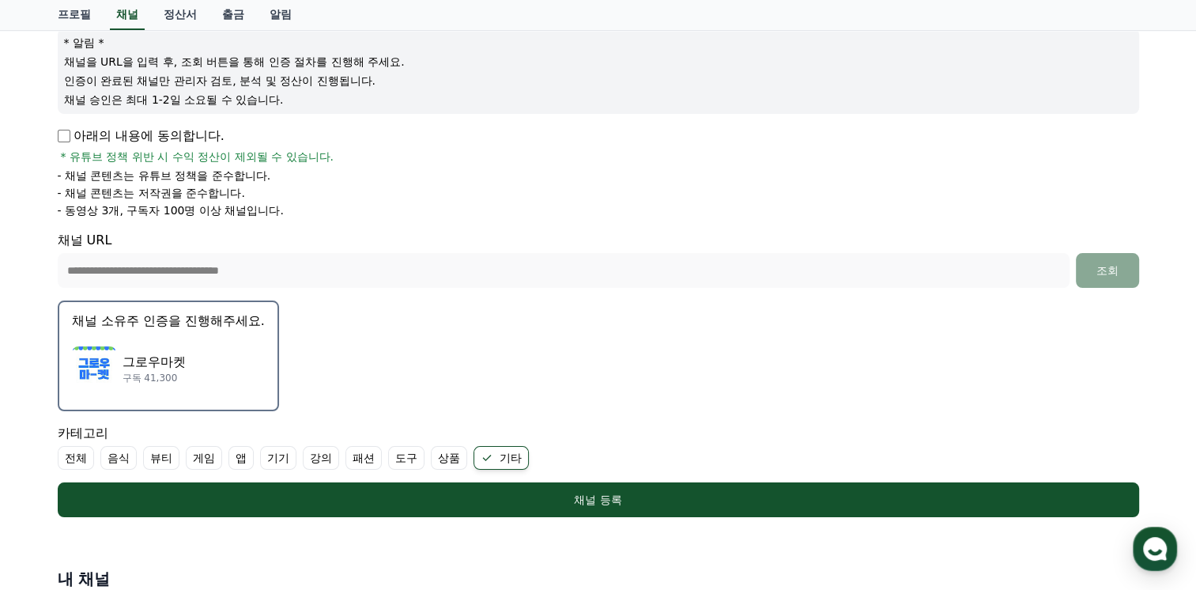
scroll to position [193, 0]
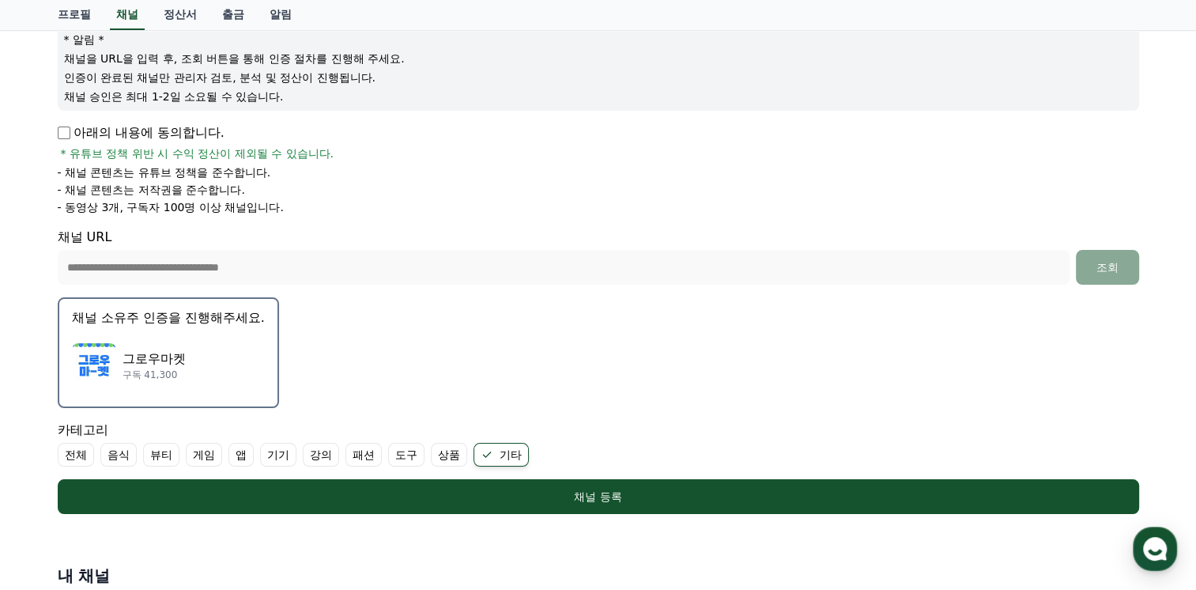
click at [164, 368] on p "구독 41,300" at bounding box center [154, 374] width 63 height 13
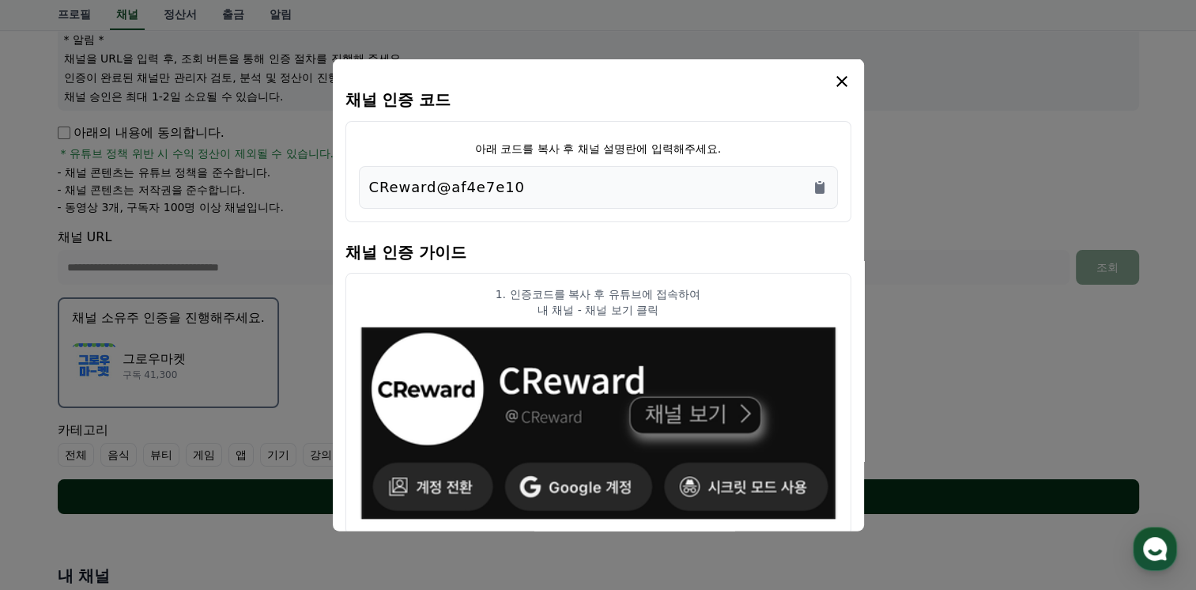
click at [656, 491] on img "modal" at bounding box center [598, 423] width 479 height 198
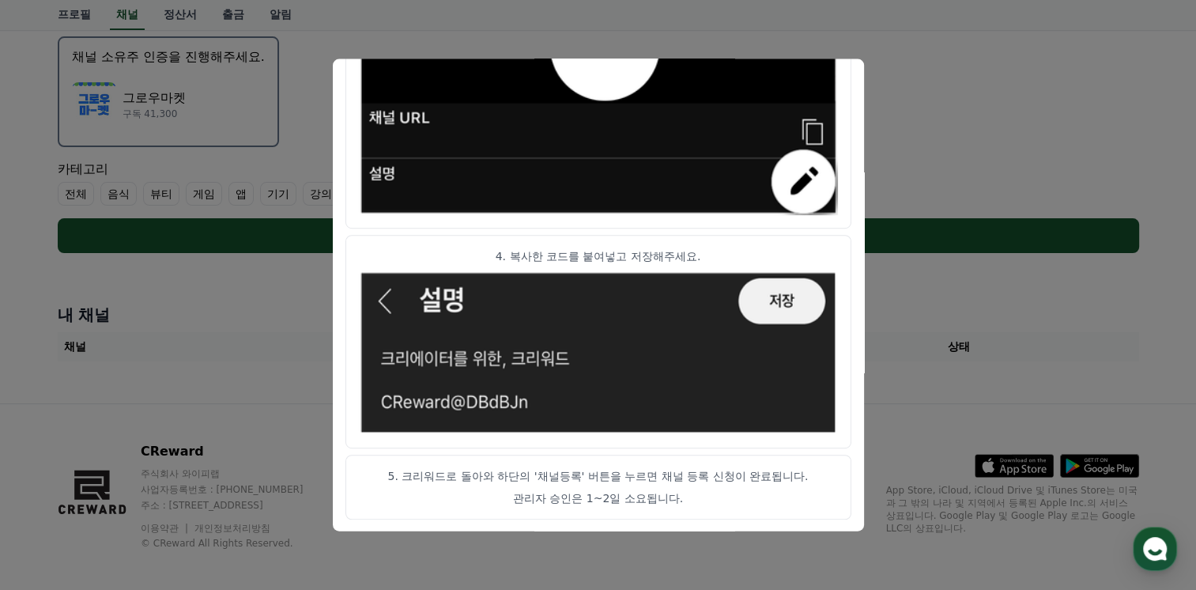
scroll to position [462, 0]
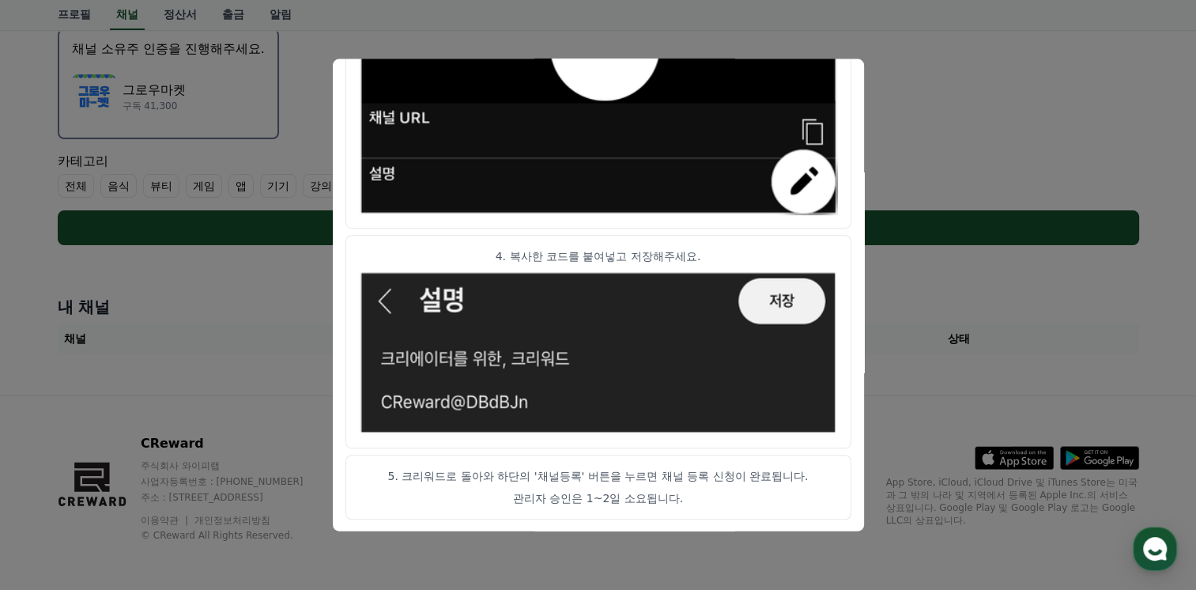
click at [914, 119] on button "close modal" at bounding box center [598, 295] width 1196 height 590
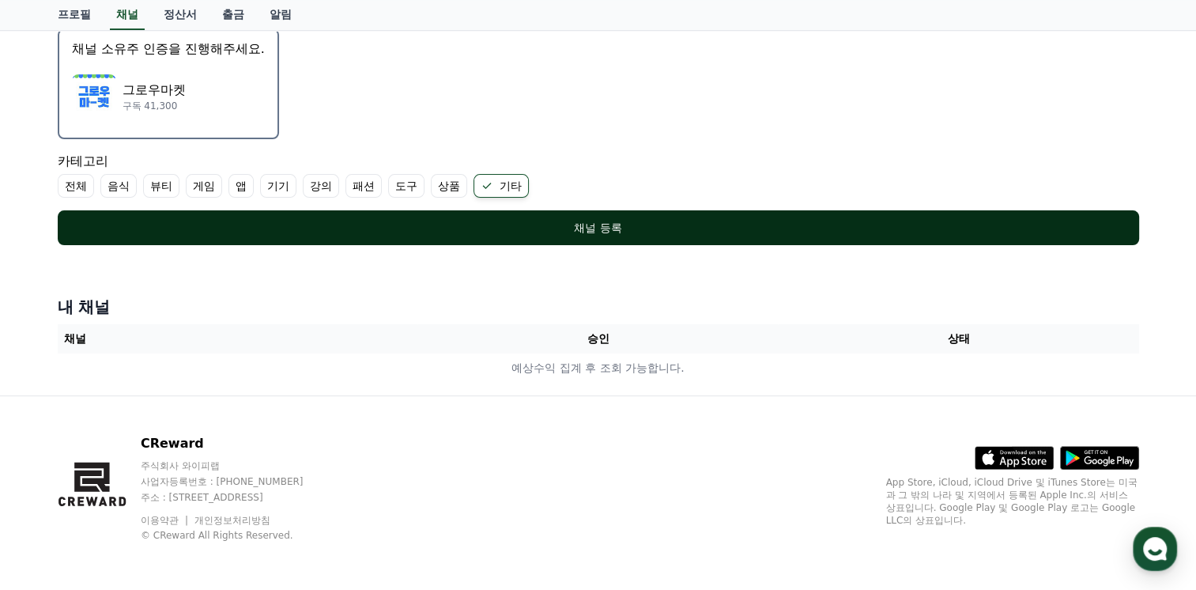
click at [626, 224] on div "채널 등록" at bounding box center [598, 228] width 1018 height 16
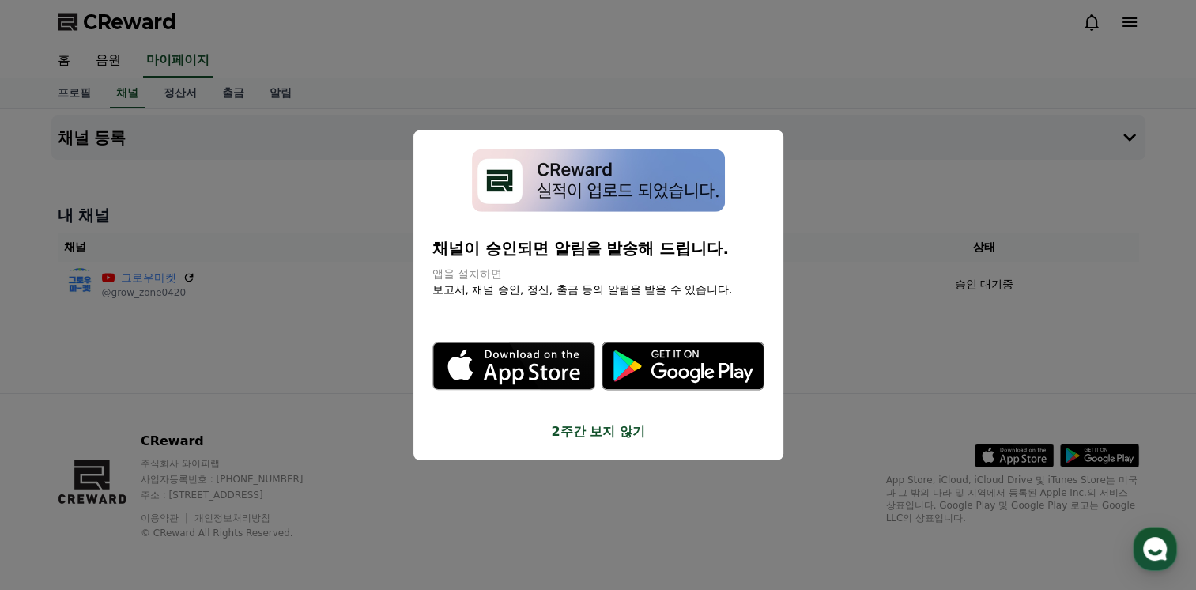
click at [608, 430] on button "2주간 보지 않기" at bounding box center [598, 430] width 332 height 19
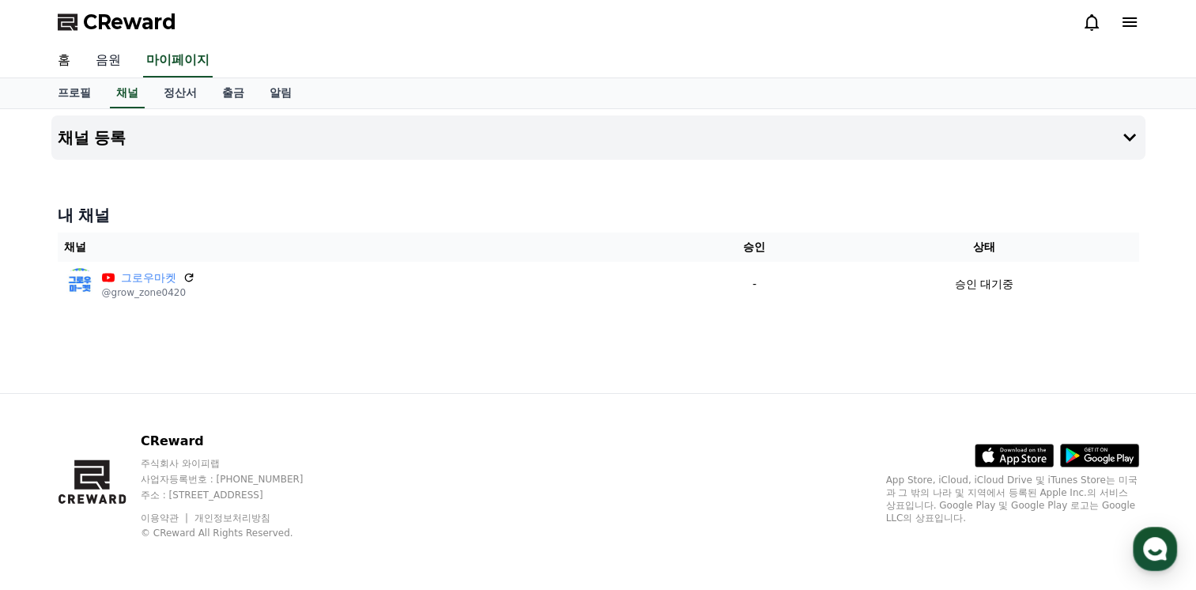
click at [105, 44] on link "음원" at bounding box center [108, 60] width 51 height 33
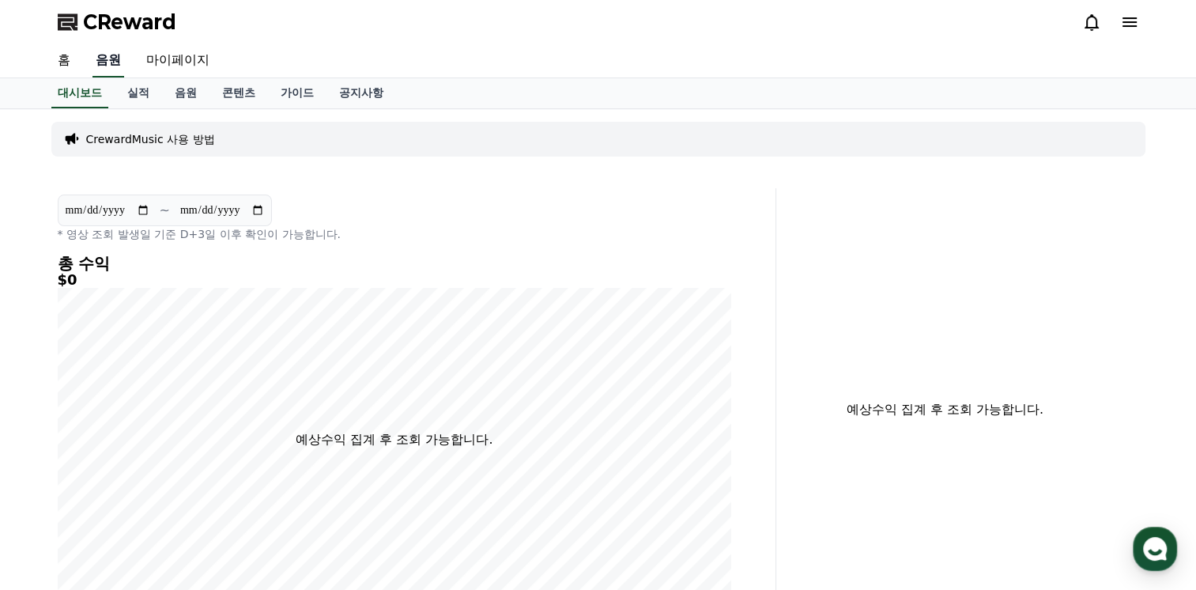
click at [105, 44] on link "음원" at bounding box center [108, 60] width 32 height 33
click at [62, 55] on link "홈" at bounding box center [64, 60] width 38 height 33
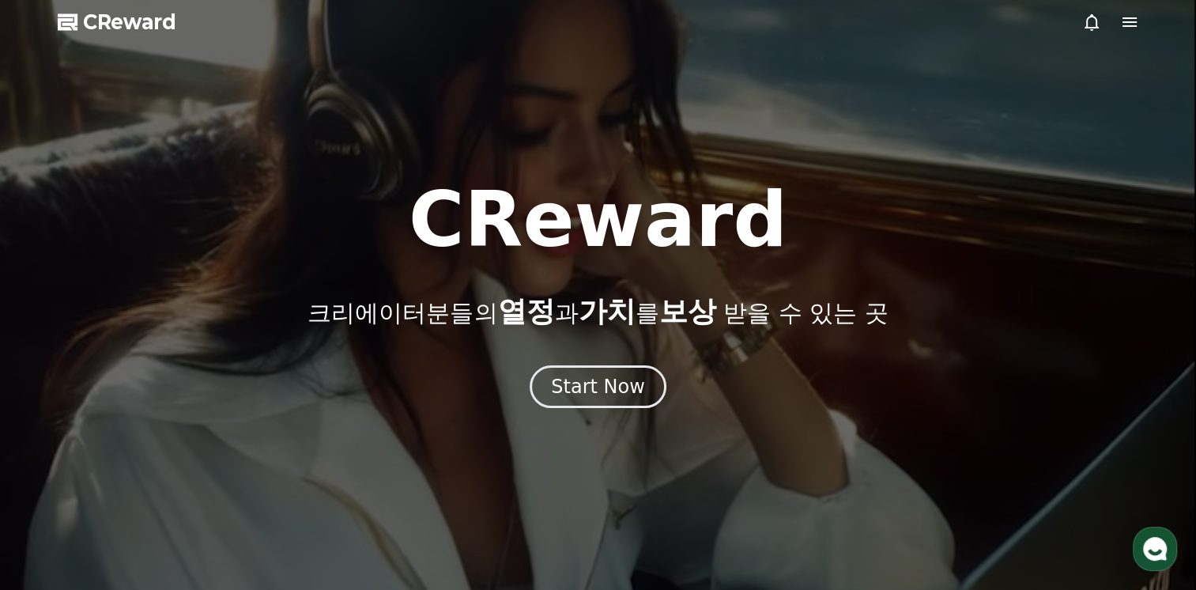
click at [1140, 29] on div at bounding box center [598, 295] width 1196 height 590
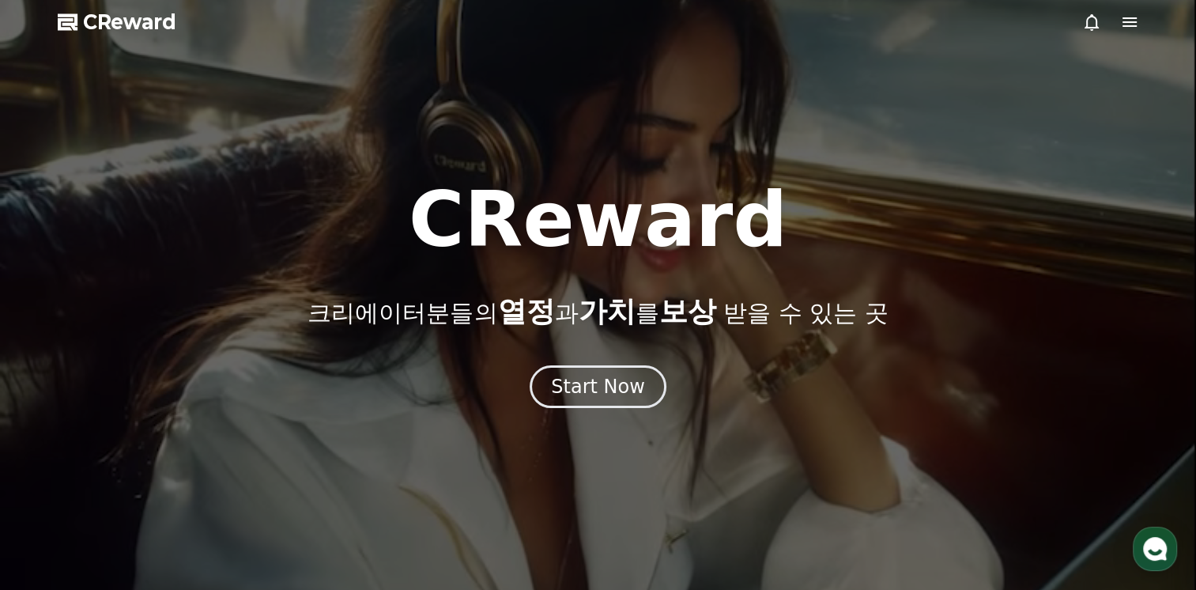
click at [1133, 20] on icon at bounding box center [1129, 22] width 19 height 19
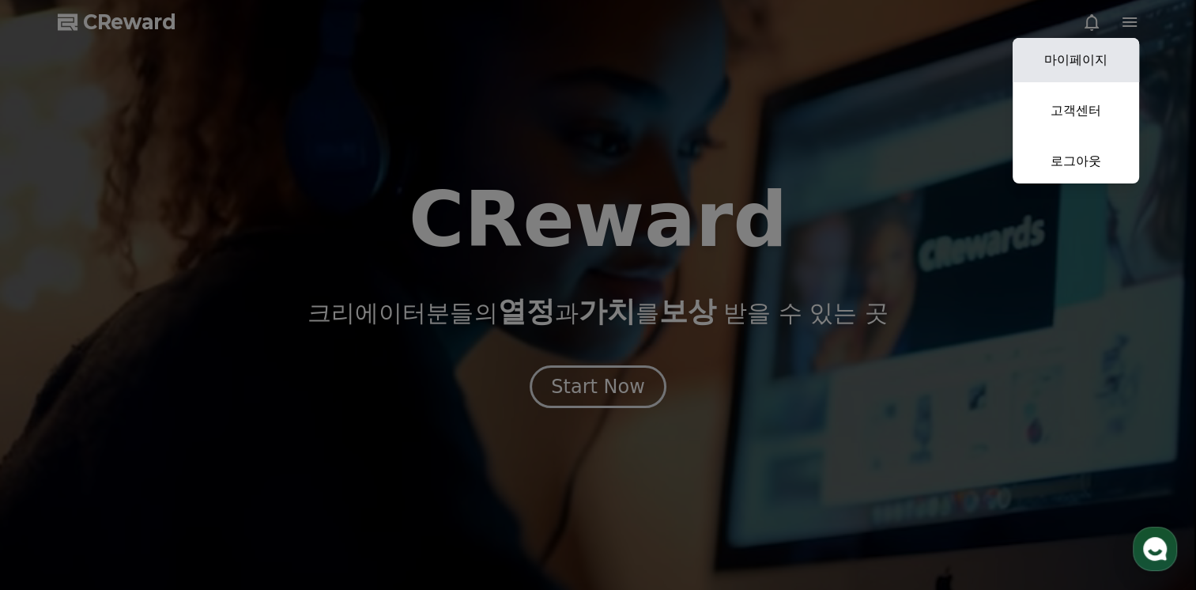
click at [1076, 74] on link "마이페이지" at bounding box center [1076, 60] width 126 height 44
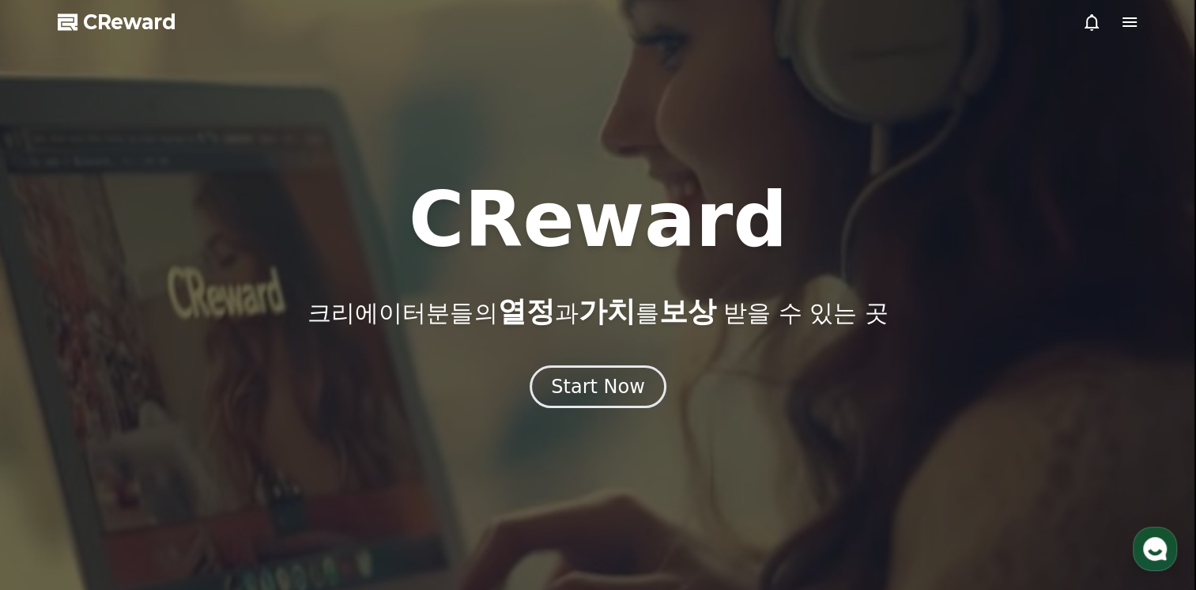
select select "**********"
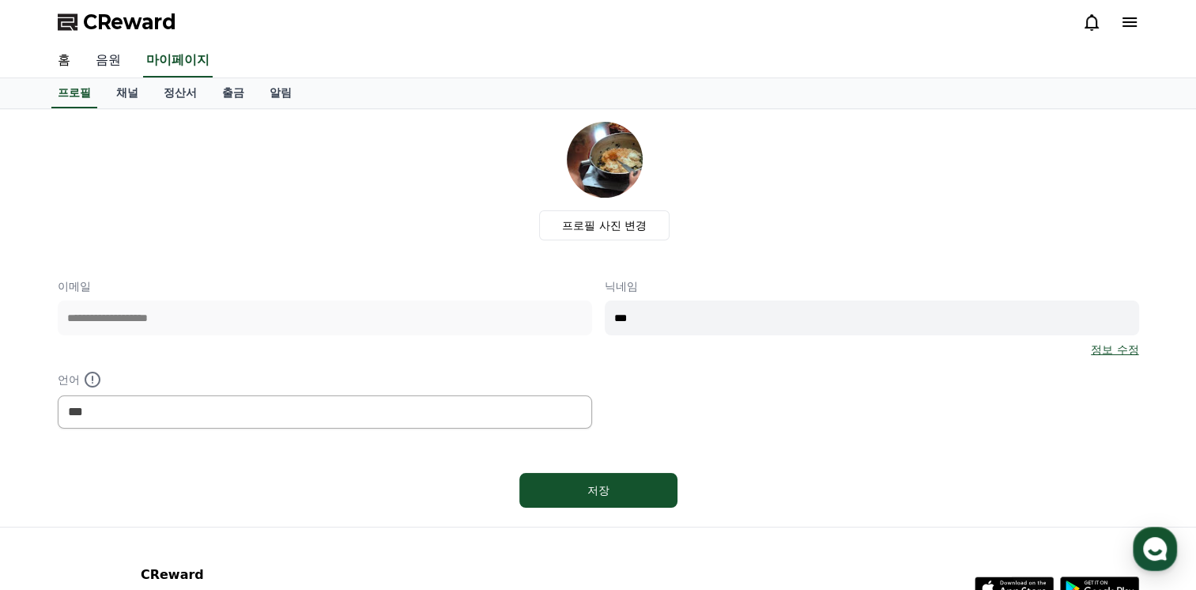
click at [119, 63] on link "음원" at bounding box center [108, 60] width 51 height 33
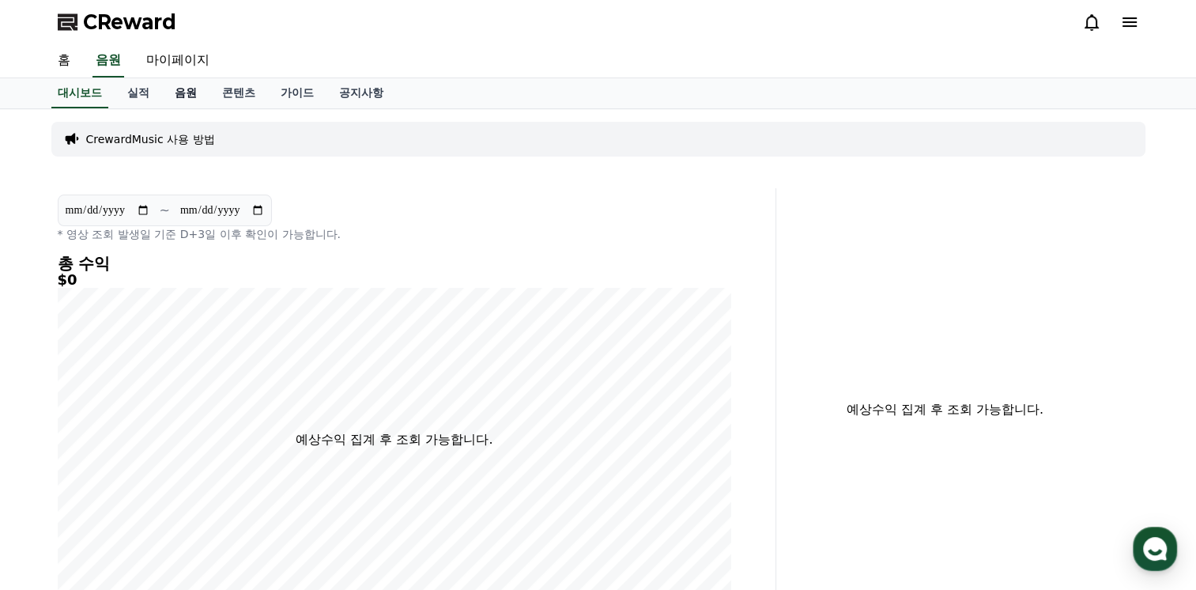
click at [194, 102] on link "음원" at bounding box center [185, 93] width 47 height 30
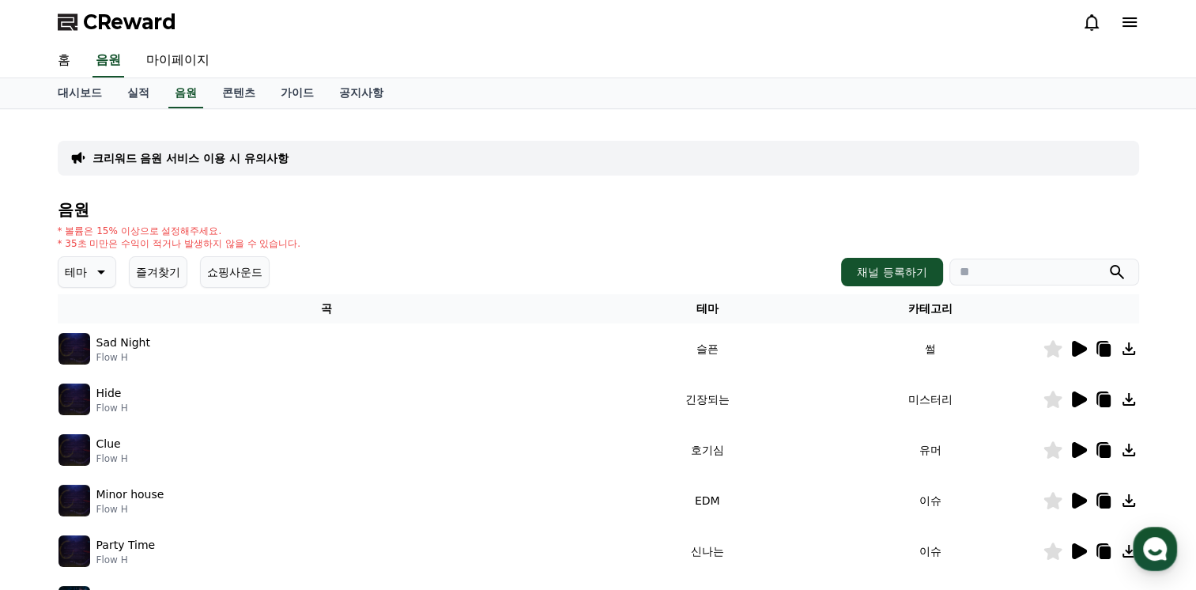
click at [1097, 342] on icon at bounding box center [1102, 348] width 13 height 14
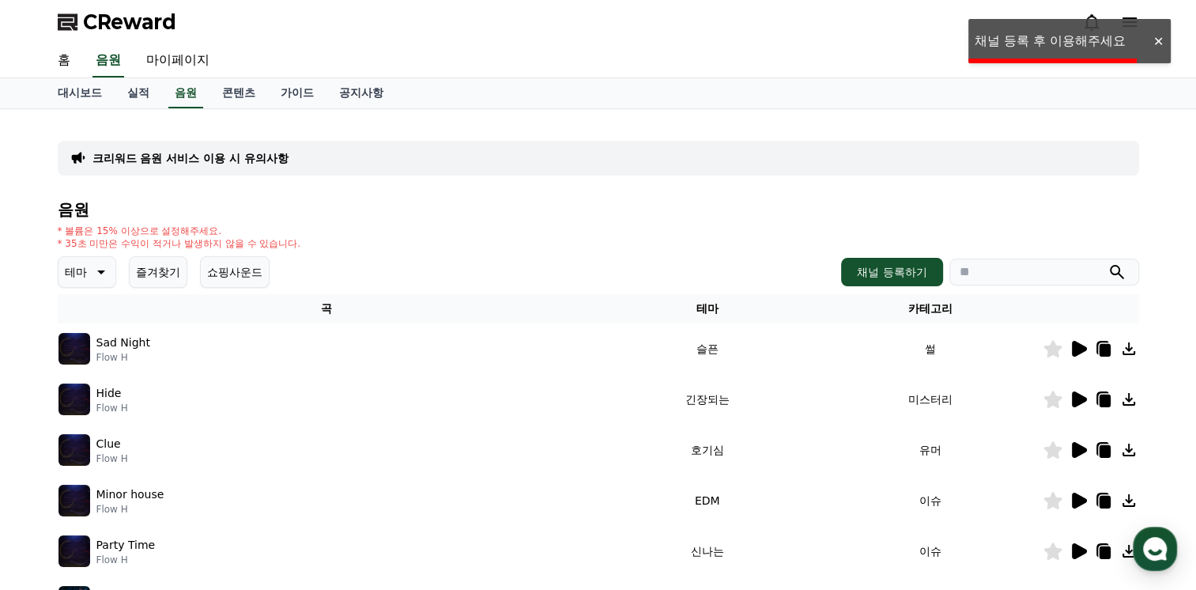
click at [941, 182] on div "크리워드 음원 서비스 이용 시 유의사항 음원 * 볼륨은 15% 이상으로 설정해주세요. * 35초 미만은 수익이 적거나 발생하지 않을 수 있습니…" at bounding box center [598, 491] width 1081 height 739
